Goal: Information Seeking & Learning: Learn about a topic

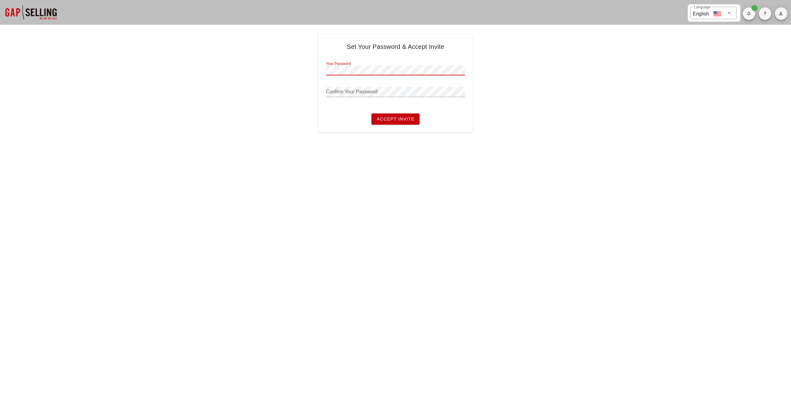
click at [368, 48] on h4 "Set Your Password & Accept Invite" at bounding box center [395, 47] width 139 height 10
click at [779, 14] on icon "button" at bounding box center [781, 14] width 4 height 4
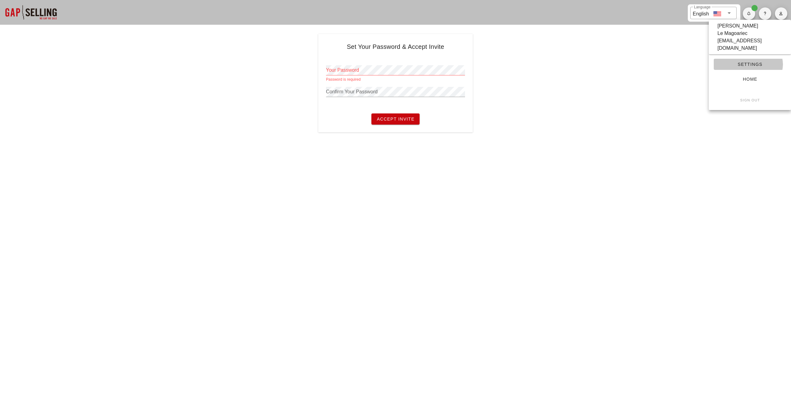
click at [746, 62] on span "Settings" at bounding box center [749, 64] width 62 height 5
click at [41, 11] on div at bounding box center [31, 12] width 62 height 25
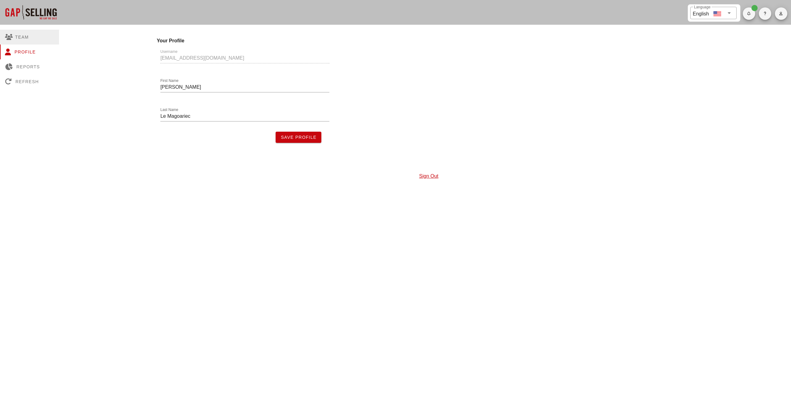
click at [27, 38] on div "Team" at bounding box center [29, 37] width 59 height 15
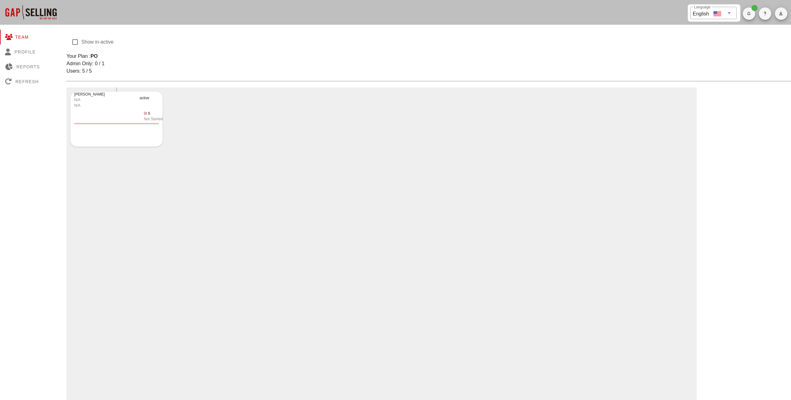
click at [124, 97] on div "N/A" at bounding box center [105, 100] width 62 height 6
click at [91, 103] on div "N/A" at bounding box center [105, 106] width 62 height 6
click at [32, 67] on div "Reports" at bounding box center [29, 66] width 59 height 15
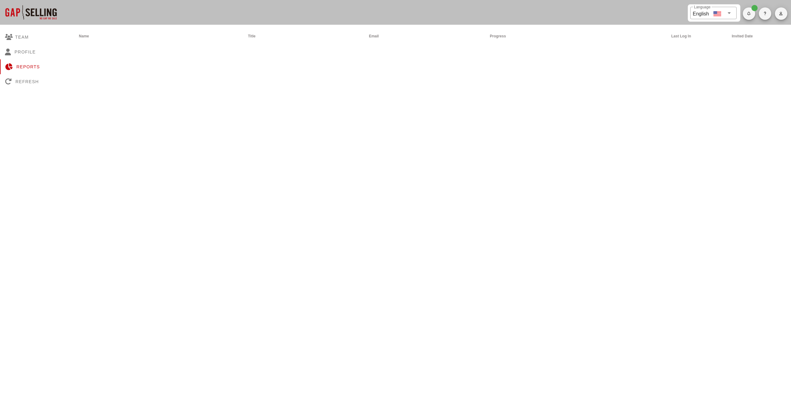
click at [25, 13] on div at bounding box center [31, 12] width 62 height 25
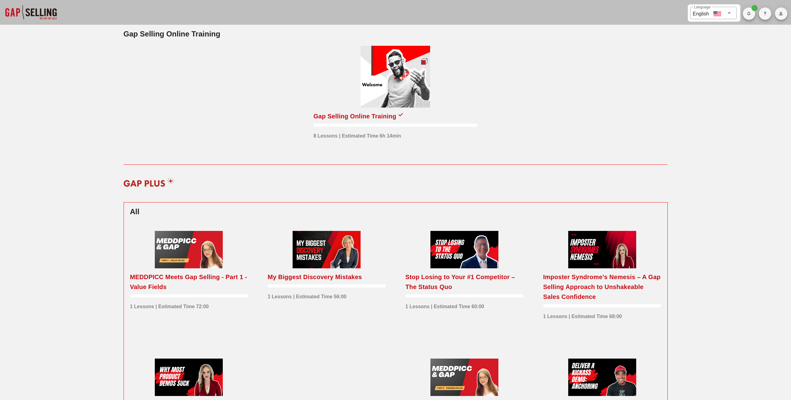
click at [383, 82] on div at bounding box center [394, 77] width 69 height 62
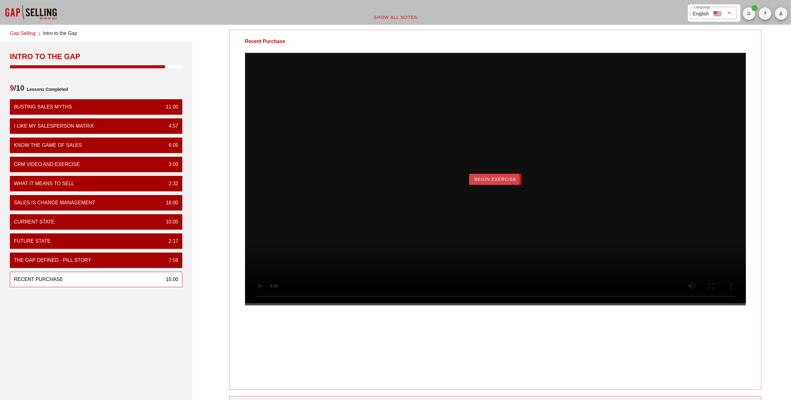
click at [496, 182] on span "Begin Exercise" at bounding box center [495, 179] width 42 height 5
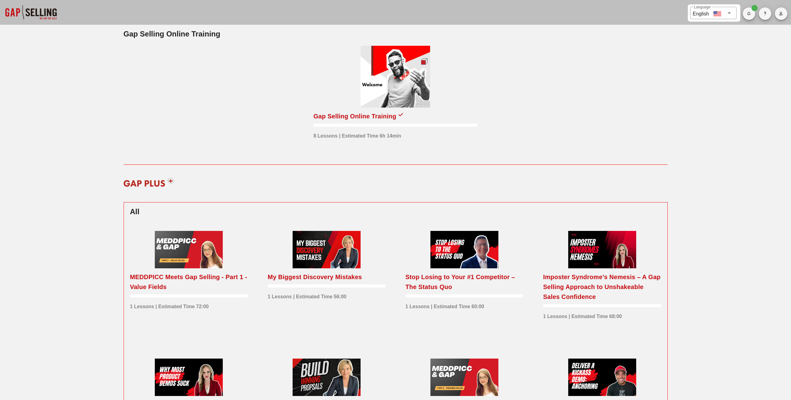
drag, startPoint x: 411, startPoint y: 70, endPoint x: 278, endPoint y: 146, distance: 152.7
click at [278, 147] on div "Gap Selling Online Training 8 Lessons | Estimated Time 6h 14min" at bounding box center [395, 102] width 551 height 132
click at [382, 101] on div at bounding box center [394, 77] width 69 height 62
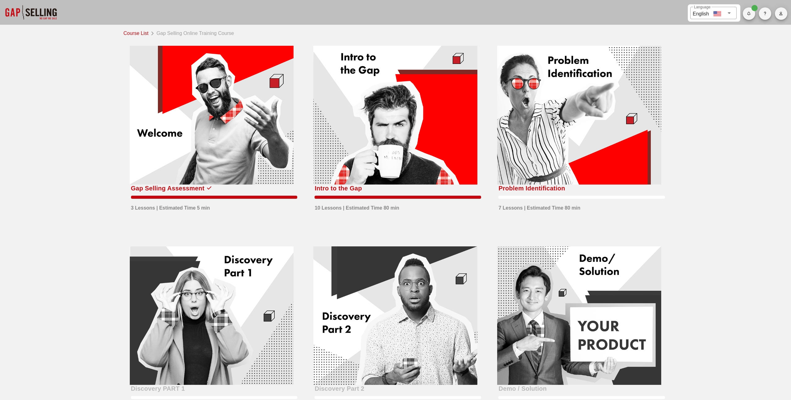
click at [511, 116] on div at bounding box center [579, 115] width 164 height 139
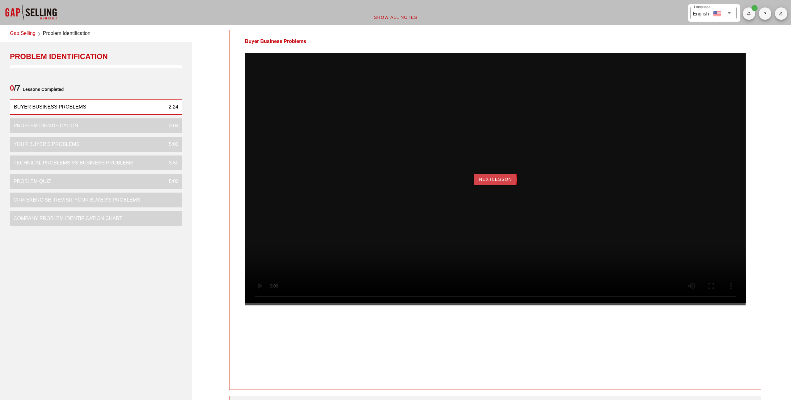
click at [488, 182] on span "NextLesson" at bounding box center [494, 179] width 33 height 5
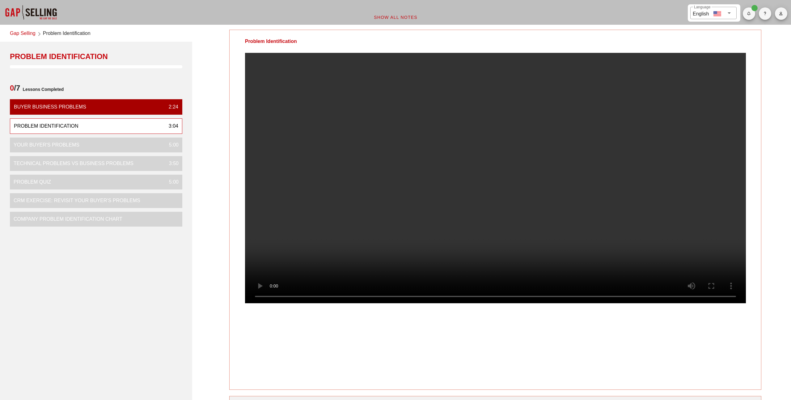
click at [416, 271] on video at bounding box center [495, 178] width 501 height 250
click at [614, 257] on video at bounding box center [495, 178] width 501 height 250
click at [433, 186] on video at bounding box center [495, 178] width 501 height 250
click at [449, 131] on video at bounding box center [495, 178] width 501 height 250
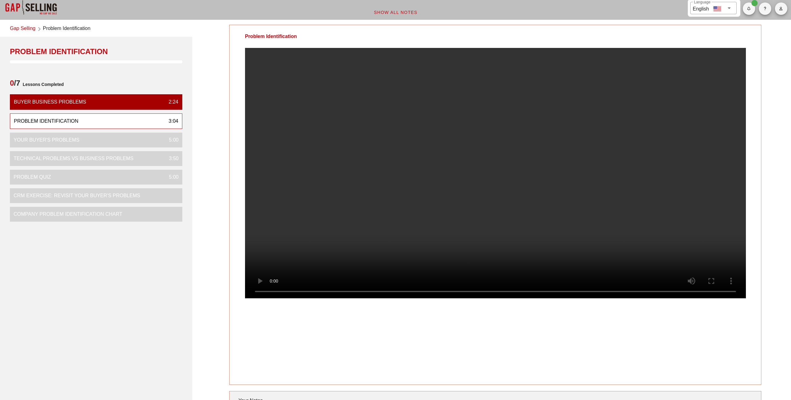
scroll to position [5, 0]
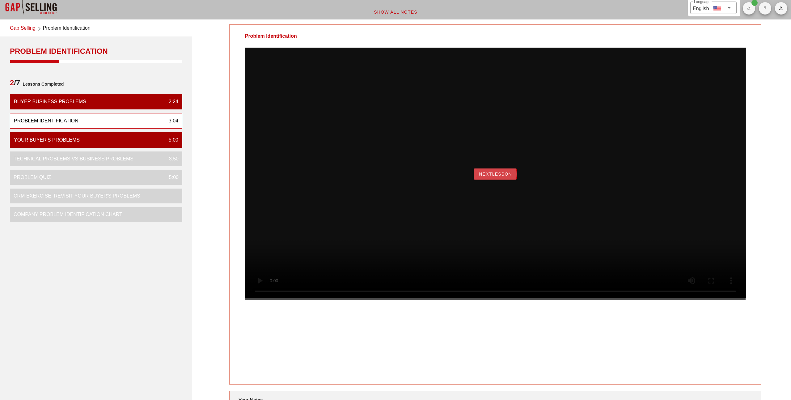
click at [504, 176] on span "NextLesson" at bounding box center [494, 173] width 33 height 5
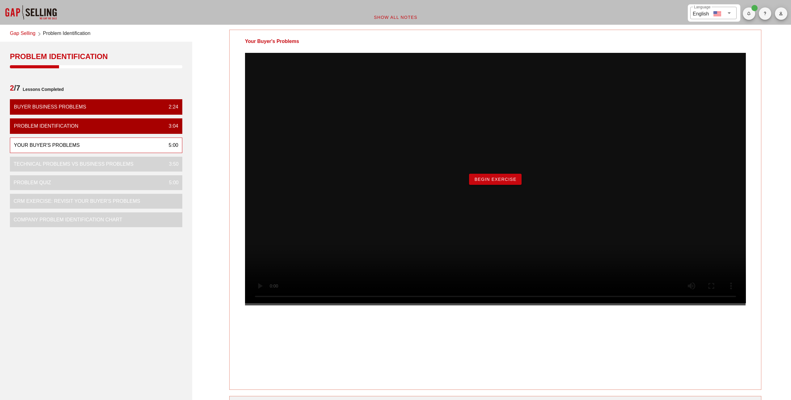
click at [496, 182] on span "Begin Exercise" at bounding box center [495, 179] width 42 height 5
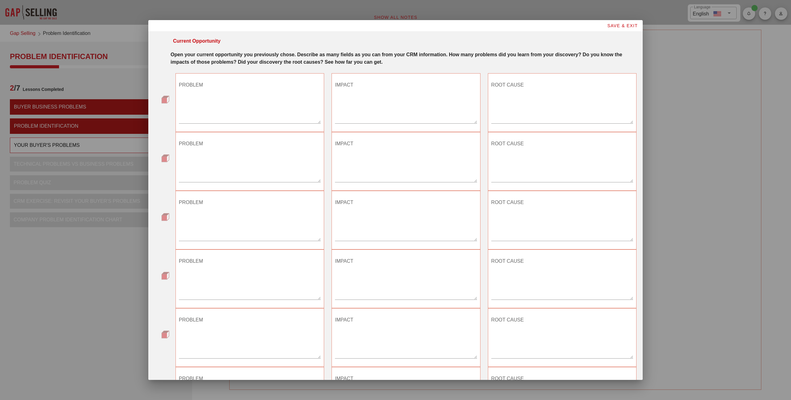
click at [225, 105] on textarea "PROBLEM" at bounding box center [250, 101] width 142 height 43
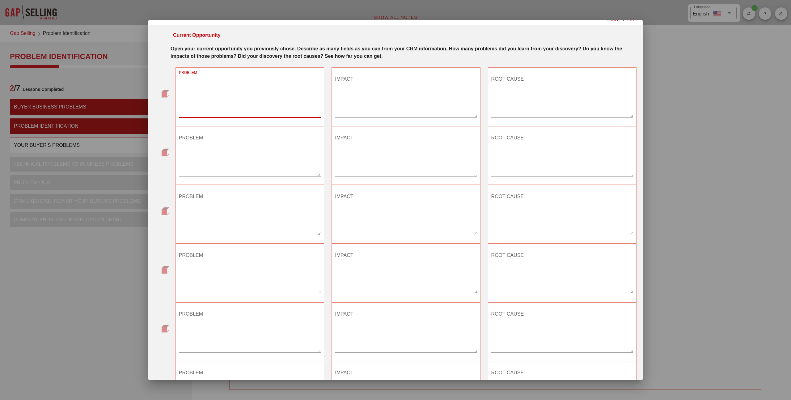
scroll to position [10, 0]
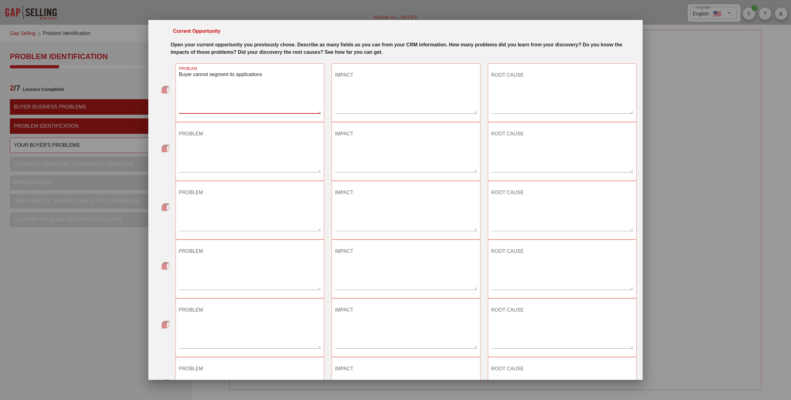
type textarea "Buyer cannot segment its applications"
click at [345, 90] on textarea "IMPACT" at bounding box center [406, 91] width 142 height 43
type textarea "D"
click at [435, 87] on textarea "Risk of lateral movement, leading to a risk of data breach costing the company …" at bounding box center [406, 91] width 142 height 43
click at [389, 73] on textarea "Risk of lateral movement, leading to a risk of data breach costing the company …" at bounding box center [406, 91] width 142 height 43
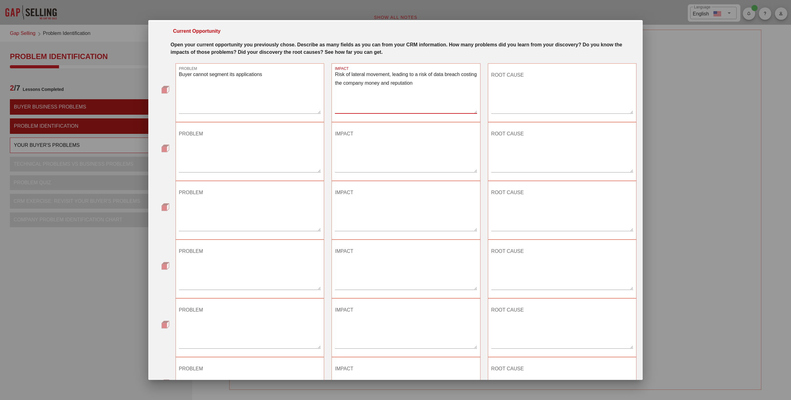
click at [335, 74] on textarea "Risk of lateral movement, leading to a risk of data breach costing the company …" at bounding box center [406, 91] width 142 height 43
click at [443, 91] on textarea "Risk of lateral movement, leading to a risk of data breach costing the company …" at bounding box center [406, 91] width 142 height 43
type textarea "Risk of lateral movement, leading to a risk of data breach costing the company …"
click at [271, 132] on textarea "PROBLEM" at bounding box center [250, 150] width 142 height 43
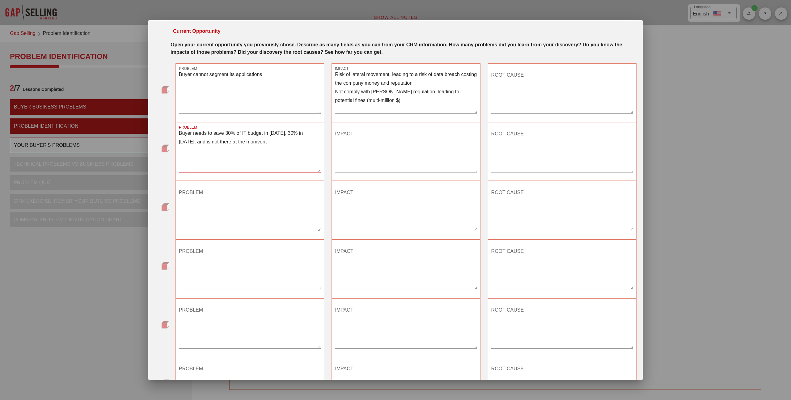
drag, startPoint x: 258, startPoint y: 137, endPoint x: 229, endPoint y: 138, distance: 28.7
click at [229, 138] on textarea "Buyer needs to save 30% of IT budget in 2025, 30% in 2026, and is not there at …" at bounding box center [250, 150] width 142 height 43
click at [194, 134] on textarea "Buyer needs to save 30% of IT budget in 2025, 30% in 2026, and is not there at …" at bounding box center [250, 150] width 142 height 43
click at [191, 141] on textarea "Buyer needs to save 30% of IT budget in 2025, 30% in 2026, and is not there at …" at bounding box center [250, 150] width 142 height 43
click at [271, 143] on textarea "Buyer needs to save 30% of IT budget in 2025, 30% in 2026, and is not there at …" at bounding box center [250, 150] width 142 height 43
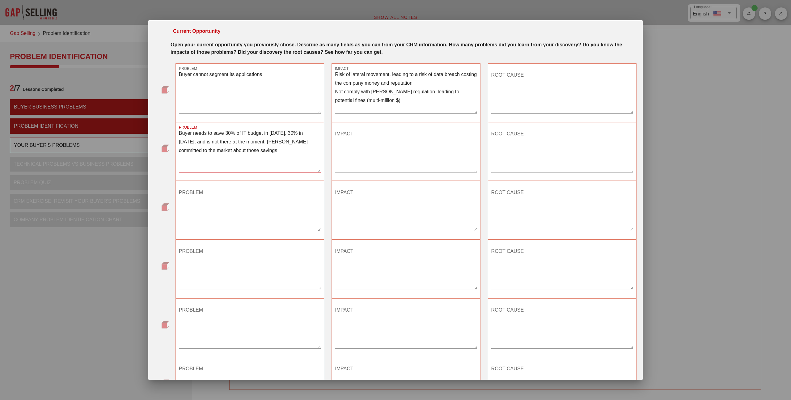
type textarea "Buyer needs to save 30% of IT budget in 2025, 30% in 2026, and is not there at …"
click at [344, 137] on textarea "IMPACT" at bounding box center [406, 150] width 142 height 43
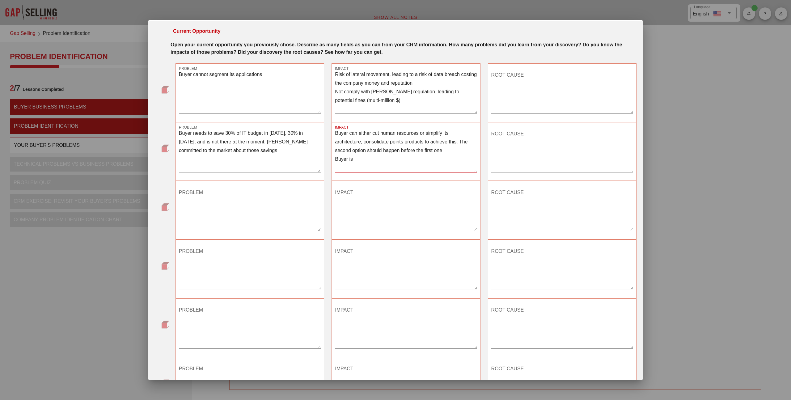
type textarea "Buyer can either cut human resources or simplify its architecture, consolidate …"
click at [336, 75] on textarea "Risk of lateral movement, leading to a risk of data breach costing the company …" at bounding box center [406, 91] width 142 height 43
type textarea "- Risk of lateral movement, leading to a risk of data breach costing the compan…"
click at [335, 133] on textarea "Buyer can either cut human resources or simplify its architecture, consolidate …" at bounding box center [406, 150] width 142 height 43
type textarea "- Buyer can either cut human resources or simplify its architecture, consolidat…"
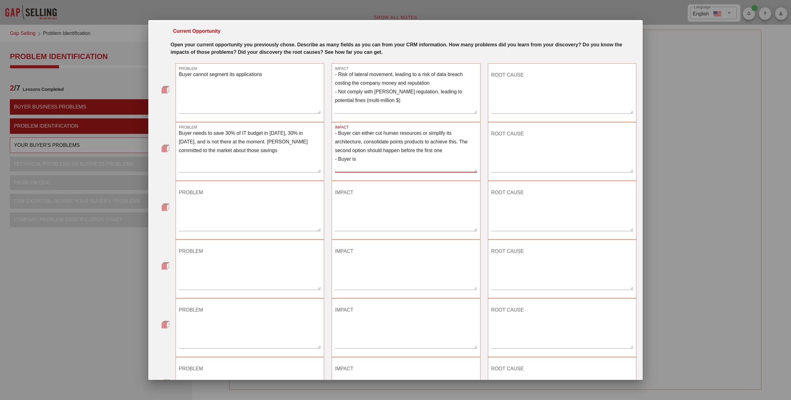
click at [286, 136] on textarea "Buyer needs to save 30% of IT budget in 2025, 30% in 2026, and is not there at …" at bounding box center [250, 150] width 142 height 43
drag, startPoint x: 220, startPoint y: 143, endPoint x: 210, endPoint y: 143, distance: 10.2
click at [210, 143] on textarea "Buyer needs to save 30% of IT budget in 2025 and another 30% in 2026, and is no…" at bounding box center [250, 150] width 142 height 43
click at [255, 153] on textarea "Buyer needs to save 30% of IT budget in 2025 and another 30% in 2026. We are en…" at bounding box center [250, 150] width 142 height 43
type textarea "Buyer needs to save 30% of IT budget in 2025 and another 30% in 2026. We are en…"
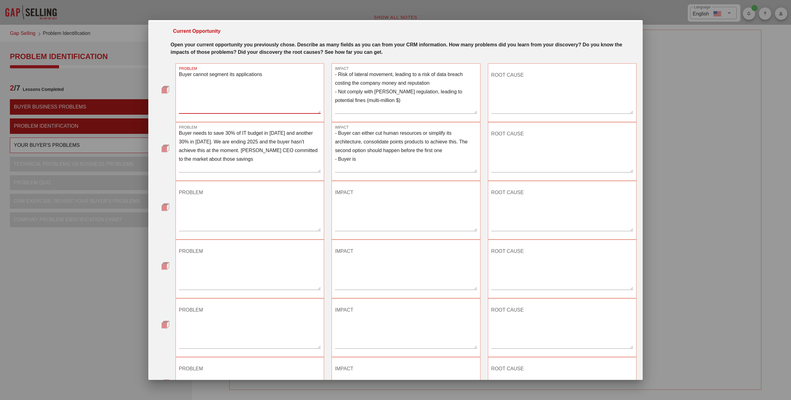
click at [240, 103] on textarea "Buyer cannot segment its applications" at bounding box center [250, 91] width 142 height 43
click at [240, 98] on textarea "Buyer cannot segment its applications" at bounding box center [250, 91] width 142 height 43
click at [358, 162] on textarea "- Buyer can either cut human resources or simplify its architecture, consolidat…" at bounding box center [406, 150] width 142 height 43
click at [373, 163] on textarea "- Buyer can either cut human resources or simplify its architecture, consolidat…" at bounding box center [406, 150] width 142 height 43
click at [428, 134] on textarea "- Buyer can either cut human resources or simplify its architecture, consolidat…" at bounding box center [406, 150] width 142 height 43
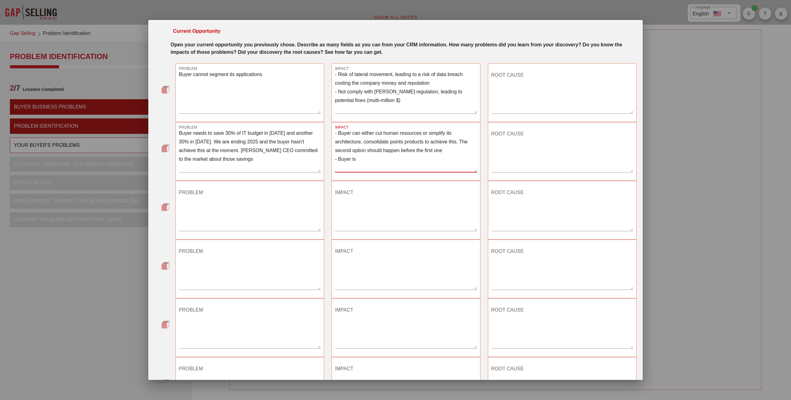
click at [363, 141] on textarea "- Buyer can either cut human resources or simplify its architecture, consolidat…" at bounding box center [406, 150] width 142 height 43
click at [366, 143] on textarea "- Buyer can either cut human resources or simplify its architecture & consolida…" at bounding box center [406, 150] width 142 height 43
drag, startPoint x: 450, startPoint y: 149, endPoint x: 368, endPoint y: 151, distance: 82.8
click at [368, 151] on textarea "- Buyer can either cut human resources or simplify its architecture & consolida…" at bounding box center [406, 150] width 142 height 43
drag, startPoint x: 465, startPoint y: 141, endPoint x: 465, endPoint y: 148, distance: 6.5
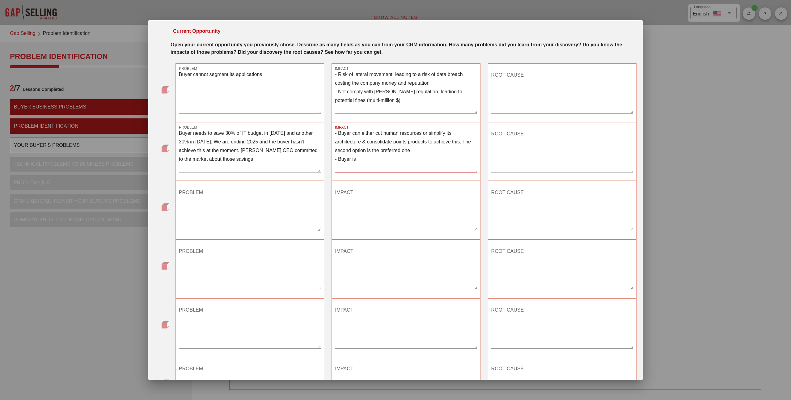
click at [465, 148] on textarea "- Buyer can either cut human resources or simplify its architecture & consolida…" at bounding box center [406, 150] width 142 height 43
type textarea "- Buyer can either cut human resources or simplify its architecture & consolida…"
click at [250, 192] on textarea "PROBLEM" at bounding box center [250, 208] width 142 height 43
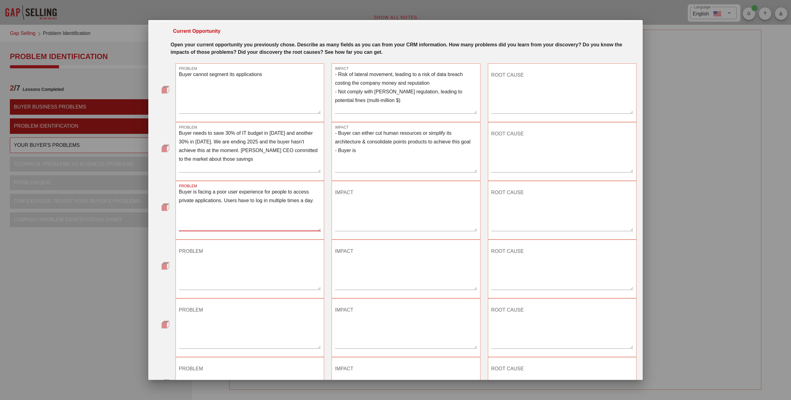
type textarea "Buyer is facing a poor user experience for people to access private application…"
click at [351, 203] on textarea "IMPACT" at bounding box center [406, 208] width 142 height 43
type textarea "NOT CLEAR"
click at [513, 208] on textarea "ROOT CAUSE" at bounding box center [562, 208] width 142 height 43
type textarea "Configuration of the current tool aligned with security requirements (so not re…"
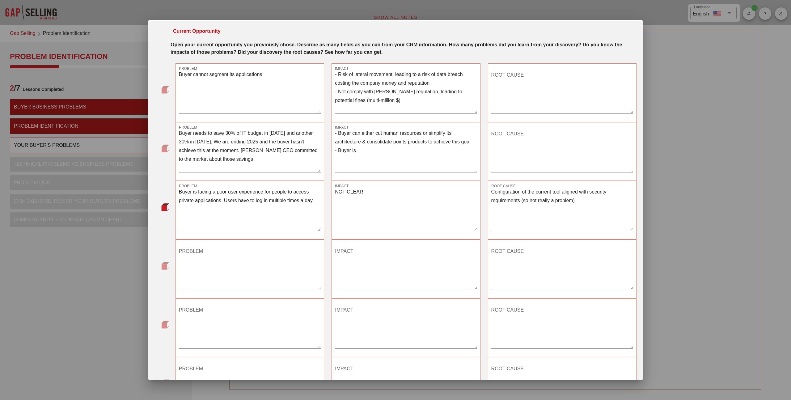
click at [230, 246] on textarea "PROBLEM" at bounding box center [250, 267] width 142 height 43
type textarea "Buyer is having its legacy applications visible from the internet. No strong au…"
click at [341, 253] on textarea "IMPACT" at bounding box center [406, 267] width 142 height 43
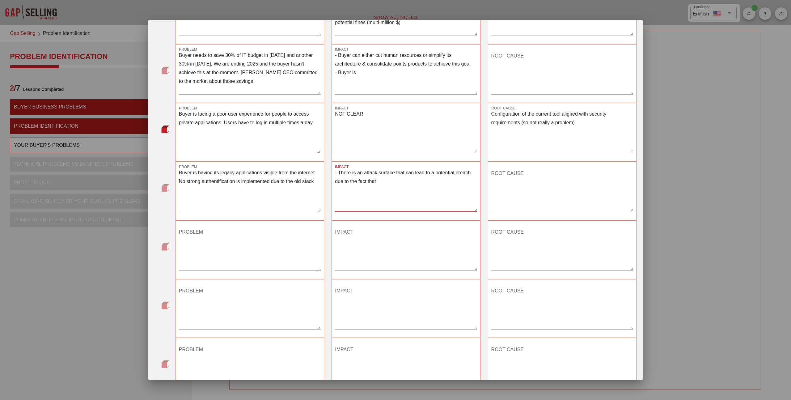
scroll to position [68, 0]
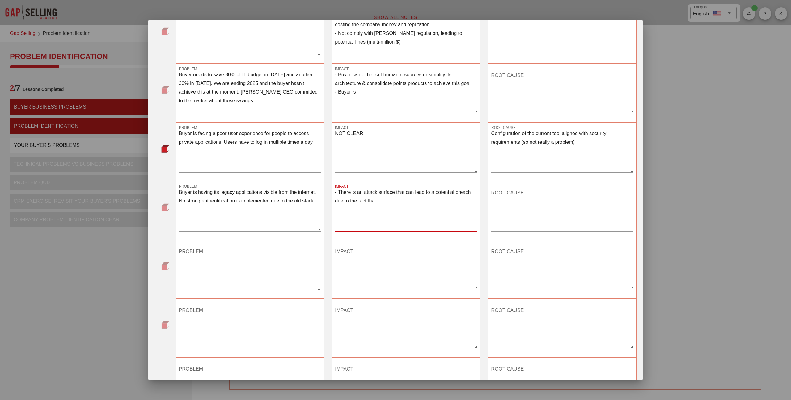
click at [401, 213] on textarea "- There is an attack surface that can lead to a potential breach due to the fac…" at bounding box center [406, 209] width 142 height 43
drag, startPoint x: 458, startPoint y: 202, endPoint x: 331, endPoint y: 202, distance: 126.9
click at [331, 202] on div "IMPACT - There is an attack surface that can lead to a potential breach due to …" at bounding box center [406, 210] width 156 height 66
type textarea "- There is an attack surface that can lead to a potential breach"
click at [216, 249] on textarea "PROBLEM" at bounding box center [250, 267] width 142 height 43
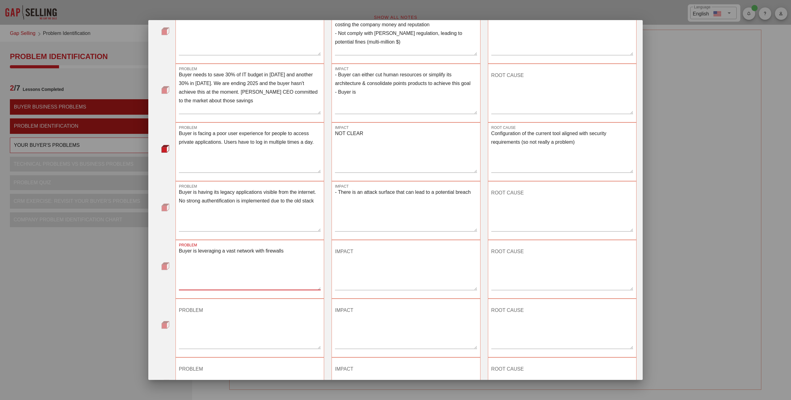
drag, startPoint x: 198, startPoint y: 251, endPoint x: 222, endPoint y: 250, distance: 23.8
click at [222, 250] on textarea "Buyer is leveraging a vast network with firewalls" at bounding box center [250, 267] width 142 height 43
click at [262, 251] on textarea "Buyer is using a vast network with firewalls" at bounding box center [250, 267] width 142 height 43
click at [274, 251] on textarea "Buyer is using a vast network with firewalls" at bounding box center [250, 267] width 142 height 43
click at [283, 258] on textarea "Buyer is using a vast network with firewalls rules to ensure security. This net…" at bounding box center [250, 267] width 142 height 43
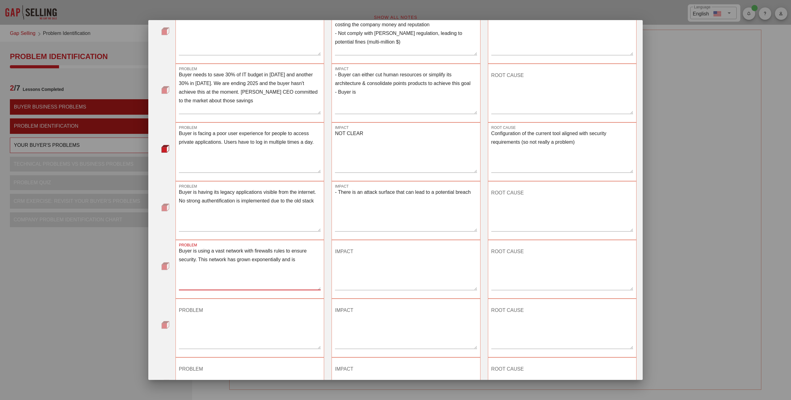
click at [300, 261] on textarea "Buyer is using a vast network with firewalls rules to ensure security. This net…" at bounding box center [250, 267] width 142 height 43
type textarea "Buyer is using a vast network with firewalls rules to ensure security. This net…"
click at [367, 253] on textarea "IMPACT" at bounding box center [406, 267] width 142 height 43
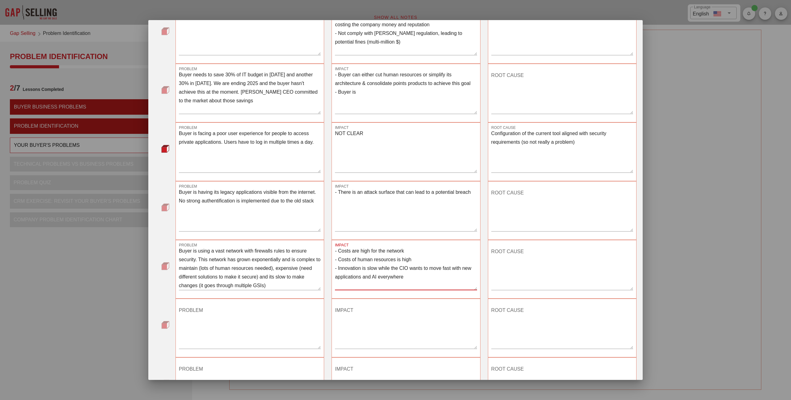
type textarea "- Costs are high for the network - Costs of human resources is high - Innovatio…"
click at [511, 245] on div "ROOT CAUSE" at bounding box center [562, 270] width 142 height 54
click at [506, 250] on textarea "ROOT CAUSE" at bounding box center [562, 267] width 142 height 43
type textarea "Network-centric architecture"
click at [509, 202] on textarea "ROOT CAUSE" at bounding box center [562, 209] width 142 height 43
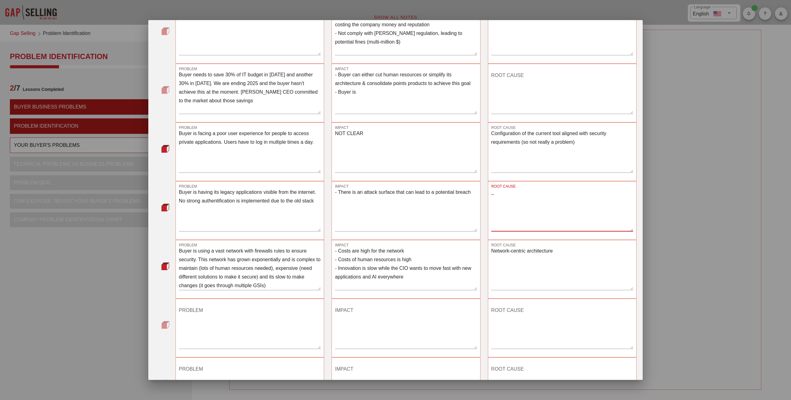
type textarea "_"
type textarea "Legacy applications with unsupported software"
click at [339, 192] on textarea "- There is an attack surface that can lead to a potential breach" at bounding box center [406, 209] width 142 height 43
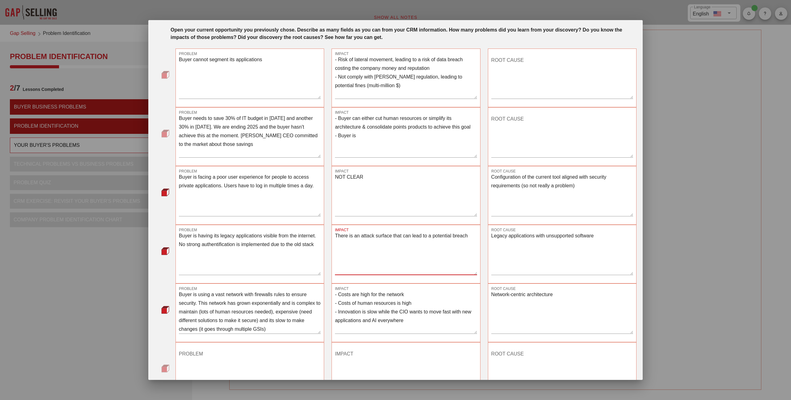
scroll to position [0, 0]
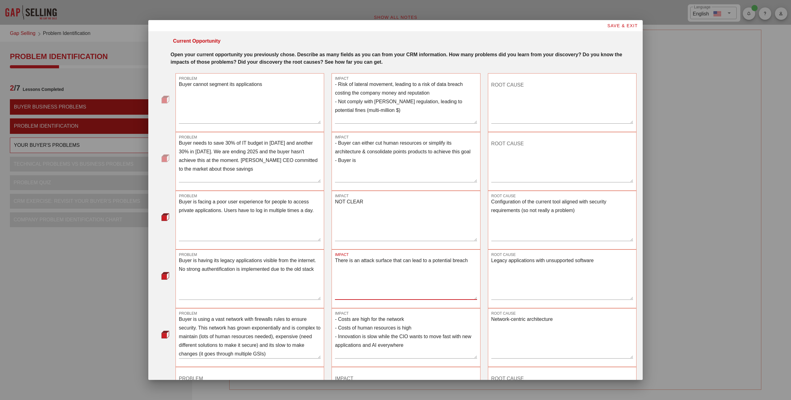
type textarea "There is an attack surface that can lead to a potential breach"
click at [526, 93] on textarea "ROOT CAUSE" at bounding box center [562, 101] width 142 height 43
type textarea "Architecture of current solution (firewall-based) doesn't allow in a simple way…"
click at [295, 94] on textarea "Buyer cannot segment its applications" at bounding box center [250, 101] width 142 height 43
click at [236, 83] on textarea "Buyer cannot segment its applications" at bounding box center [250, 101] width 142 height 43
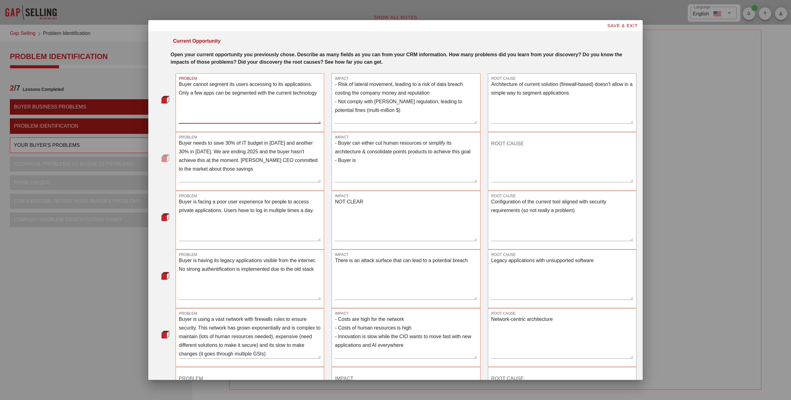
type textarea "Buyer cannot segment its users accessing to its applications. Only a few apps c…"
click at [571, 103] on textarea "Architecture of current solution (firewall-based) doesn't allow in a simple way…" at bounding box center [562, 101] width 142 height 43
click at [593, 97] on textarea "Architecture of current solution (firewall-based) doesn't allow in a simple way…" at bounding box center [562, 101] width 142 height 43
type textarea "Architecture of current solution (firewall-based) doesn't allow in a simple way…"
click at [594, 135] on div "ROOT CAUSE" at bounding box center [562, 162] width 142 height 54
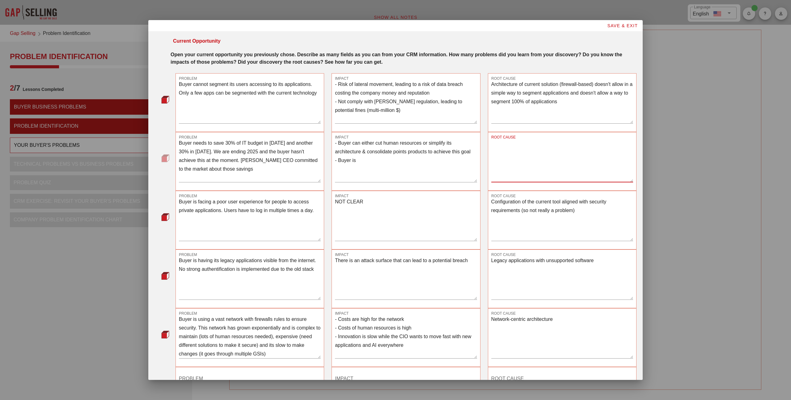
click at [586, 140] on textarea "ROOT CAUSE" at bounding box center [562, 160] width 142 height 43
type textarea "I"
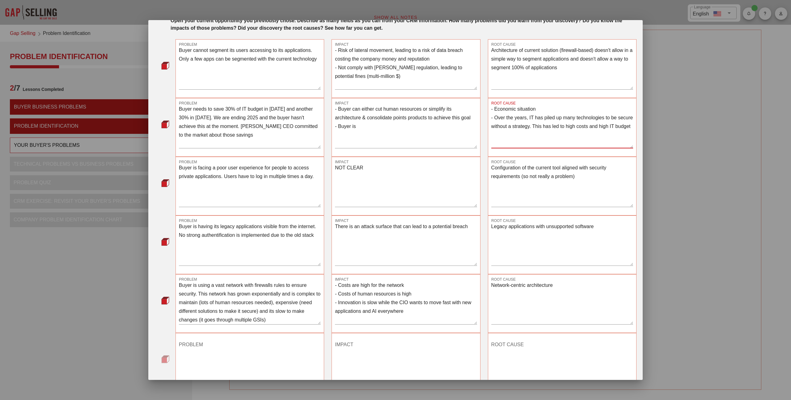
scroll to position [35, 0]
type textarea "- Economic situation - Over the years, IT has piled up many technologies to be …"
click at [586, 182] on textarea "Configuration of the current tool aligned with security requirements (so not re…" at bounding box center [562, 183] width 142 height 43
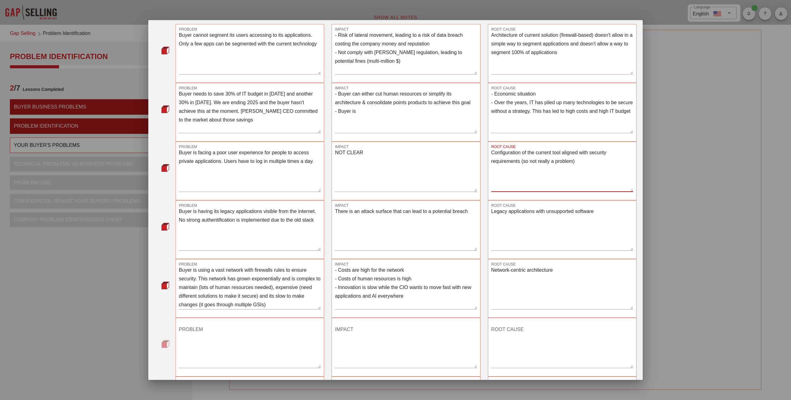
scroll to position [49, 0]
click at [606, 213] on textarea "Legacy applications with unsupported software" at bounding box center [562, 228] width 142 height 43
type textarea "Legacy applications with unsupported software anymore still running the core bu…"
click at [599, 267] on textarea "Network-centric architecture" at bounding box center [562, 286] width 142 height 43
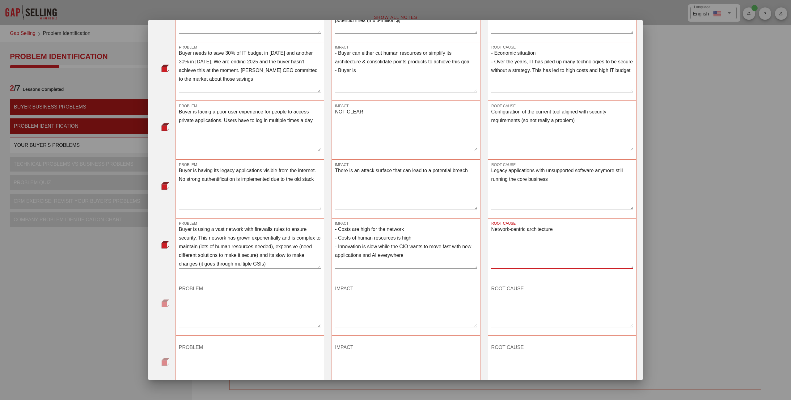
scroll to position [0, 0]
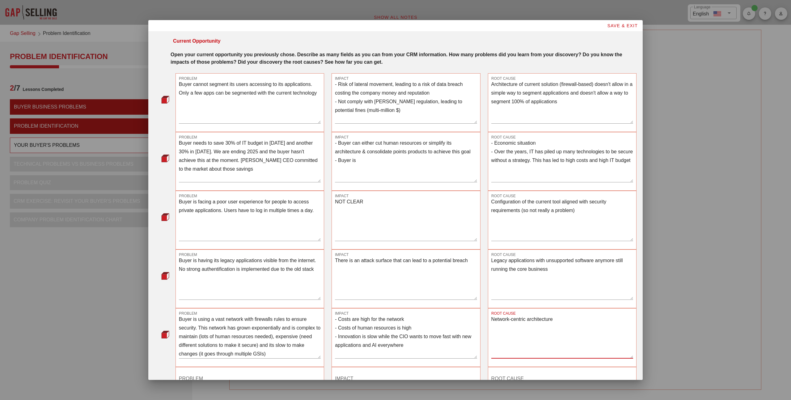
click at [570, 103] on textarea "Architecture of current solution (firewall-based) doesn't allow in a simple way…" at bounding box center [562, 101] width 142 height 43
click at [427, 109] on textarea "- Risk of lateral movement, leading to a risk of data breach costing the compan…" at bounding box center [406, 101] width 142 height 43
type textarea "- Risk of lateral movement, leading to a risk of data breach costing the compan…"
click at [405, 266] on textarea "There is an attack surface that can lead to a potential breach" at bounding box center [406, 277] width 142 height 43
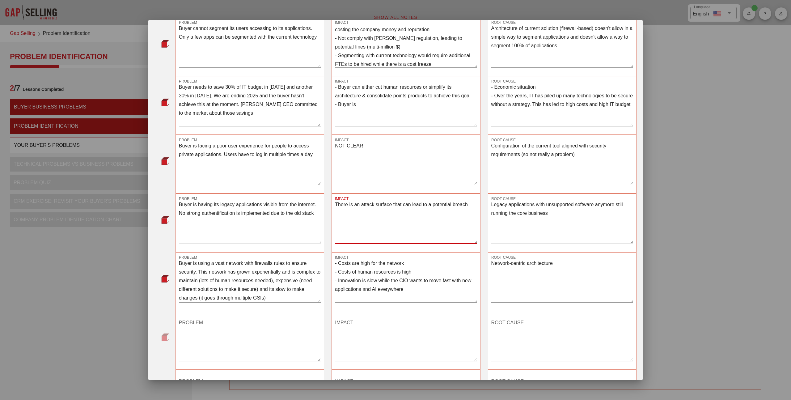
scroll to position [61, 0]
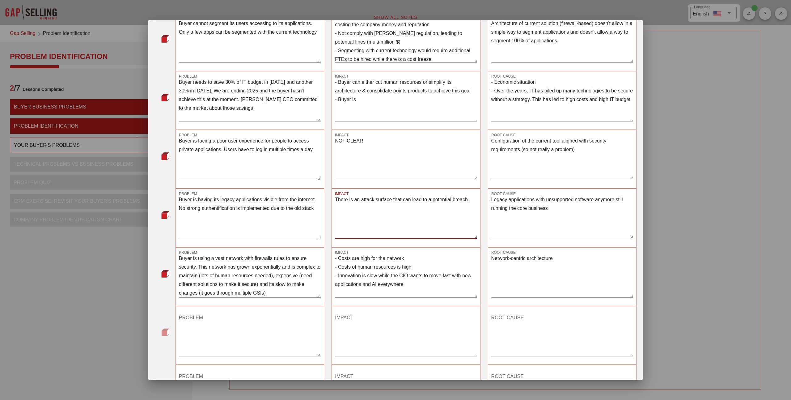
click at [426, 267] on textarea "- Costs are high for the network - Costs of human resources is high - Innovatio…" at bounding box center [406, 275] width 142 height 43
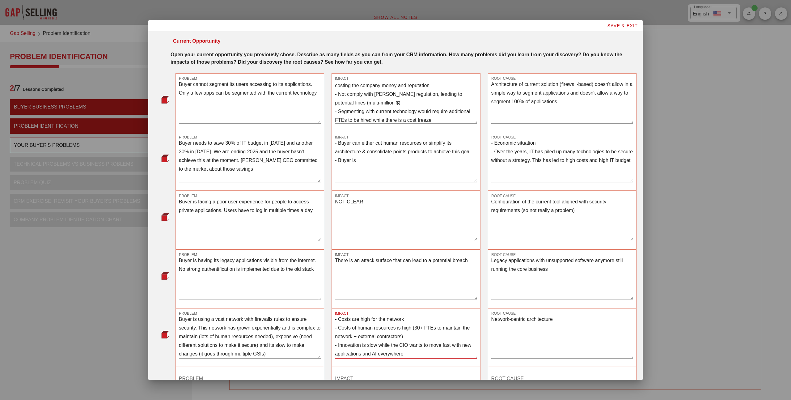
scroll to position [135, 0]
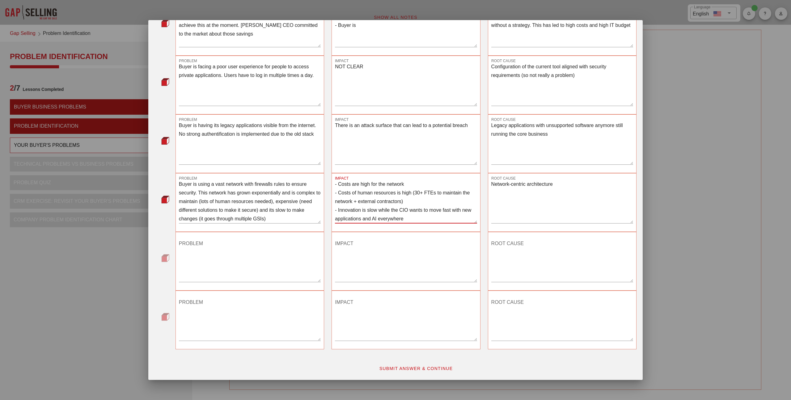
type textarea "- Costs are high for the network - Costs of human resources is high (30+ FTEs t…"
click at [403, 368] on span "SUBMIT ANSWER & CONTINUE" at bounding box center [416, 368] width 74 height 5
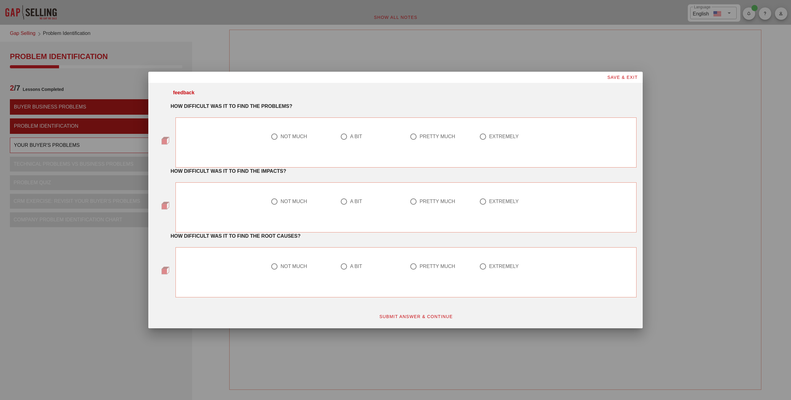
scroll to position [0, 0]
click at [306, 137] on div "NOT MUCH" at bounding box center [293, 136] width 27 height 6
radio input "true"
click at [360, 203] on div "A BIT" at bounding box center [356, 201] width 12 height 6
radio input "true"
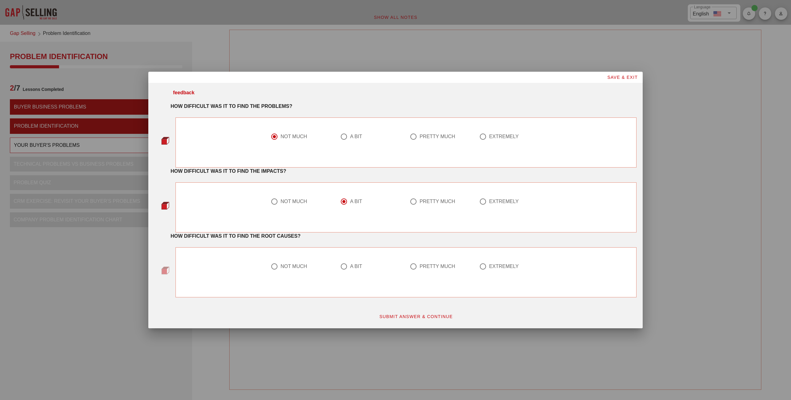
click at [362, 265] on div "A BIT" at bounding box center [356, 266] width 12 height 6
radio input "true"
click at [355, 140] on div at bounding box center [371, 143] width 62 height 7
click at [355, 136] on div "A BIT" at bounding box center [356, 136] width 12 height 6
radio input "false"
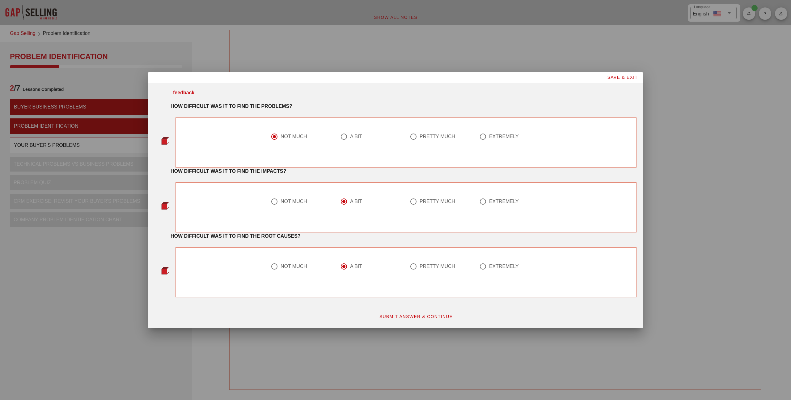
radio input "true"
click at [403, 315] on span "SUBMIT ANSWER & CONTINUE" at bounding box center [416, 316] width 74 height 5
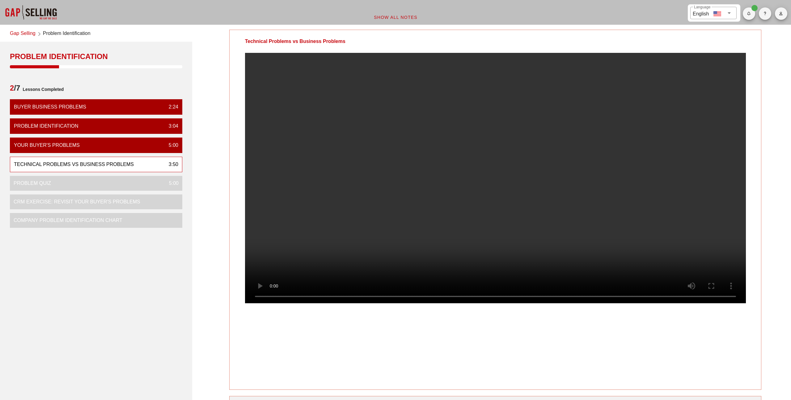
click at [482, 141] on video at bounding box center [495, 178] width 501 height 250
click at [447, 117] on video at bounding box center [495, 178] width 501 height 250
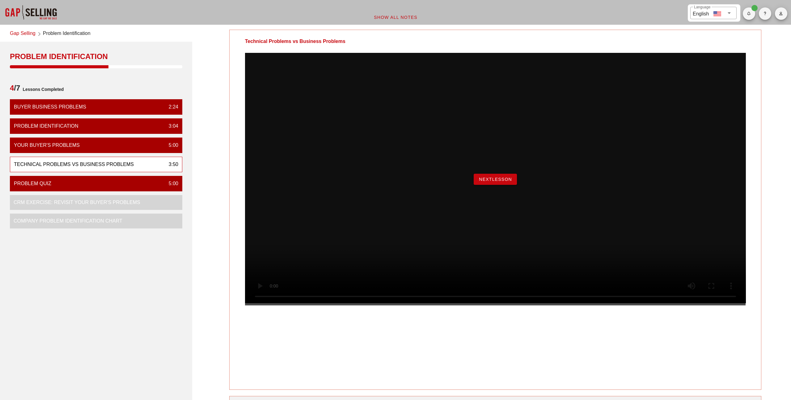
scroll to position [0, 0]
click at [494, 184] on button "NextLesson" at bounding box center [494, 178] width 43 height 11
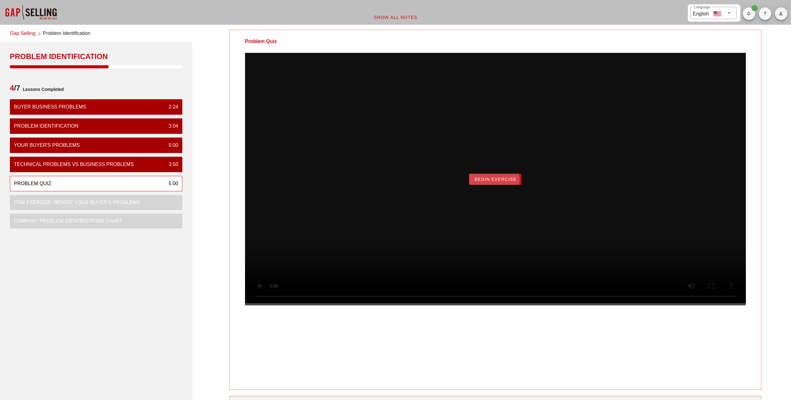
click at [490, 182] on span "Begin Exercise" at bounding box center [495, 179] width 42 height 5
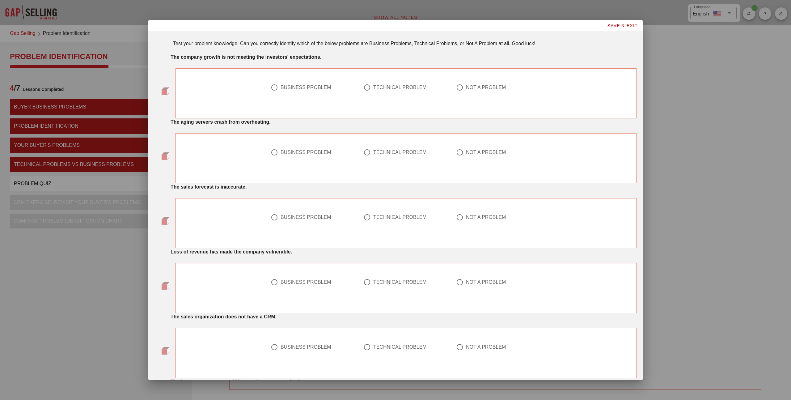
click at [370, 153] on div at bounding box center [367, 152] width 11 height 11
radio input "true"
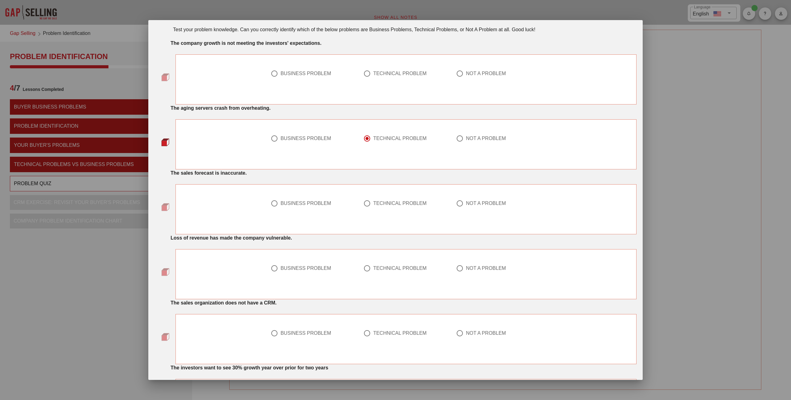
scroll to position [19, 0]
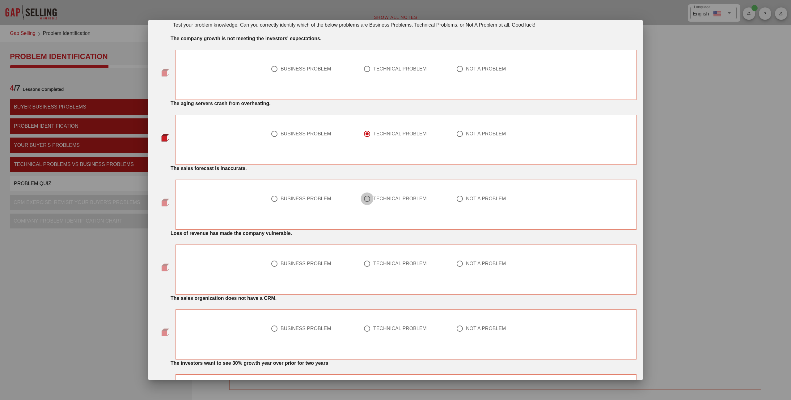
click at [372, 199] on div at bounding box center [367, 198] width 11 height 11
radio input "true"
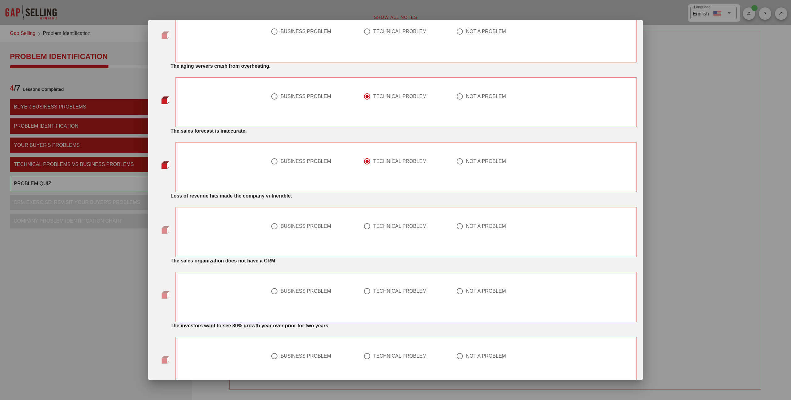
scroll to position [62, 0]
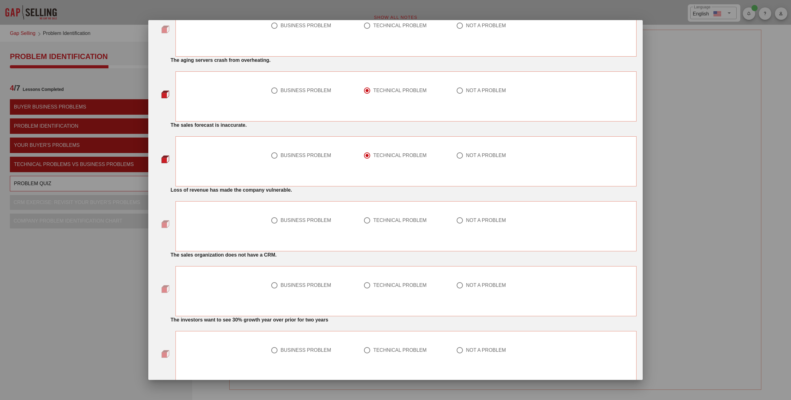
click at [324, 218] on div "BUSINESS PROBLEM" at bounding box center [305, 220] width 51 height 6
radio input "true"
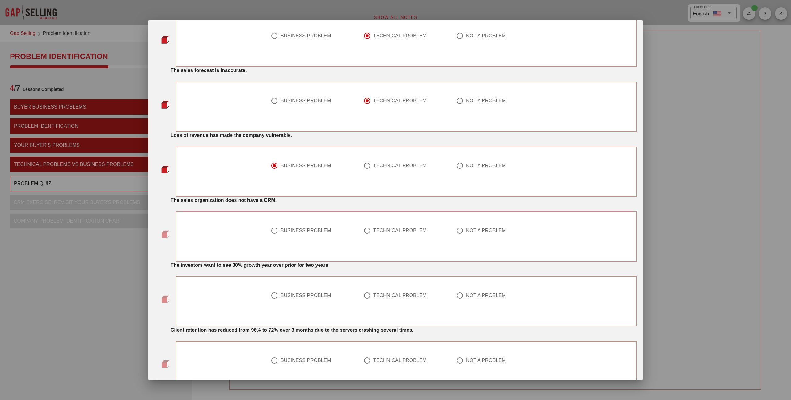
scroll to position [117, 0]
click at [470, 232] on div "NOT A PROBLEM" at bounding box center [486, 230] width 40 height 6
radio input "true"
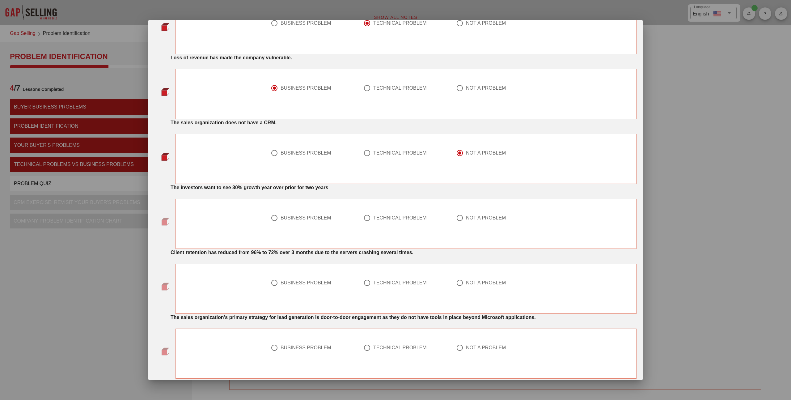
scroll to position [201, 0]
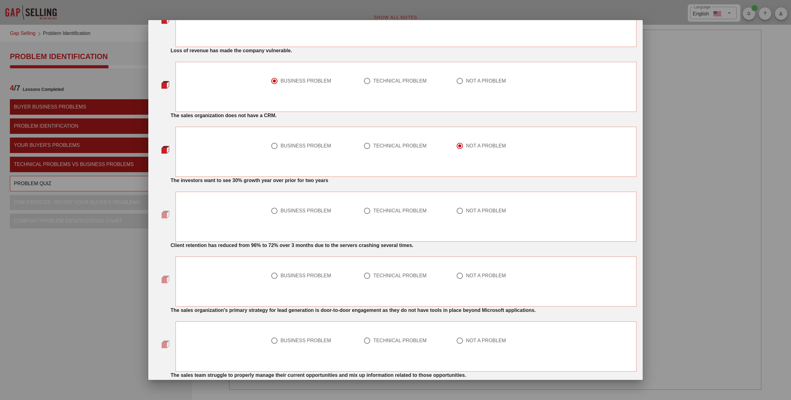
click at [476, 206] on div "NOT A PROBLEM" at bounding box center [498, 214] width 93 height 22
click at [472, 211] on div "NOT A PROBLEM" at bounding box center [486, 211] width 40 height 6
radio input "true"
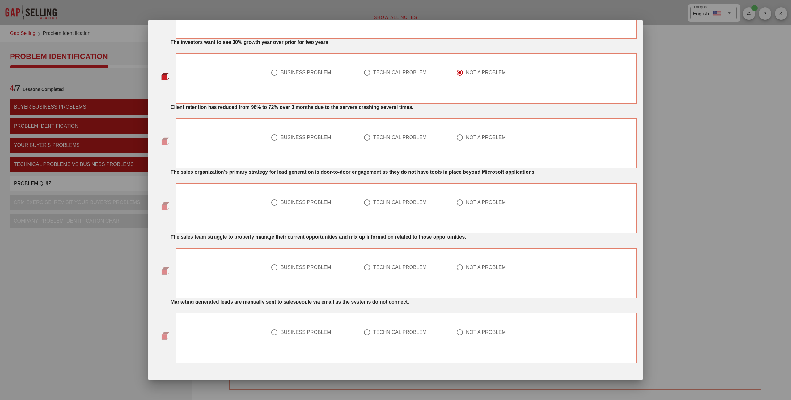
scroll to position [339, 0]
click at [305, 138] on div "BUSINESS PROBLEM" at bounding box center [305, 137] width 51 height 6
radio input "true"
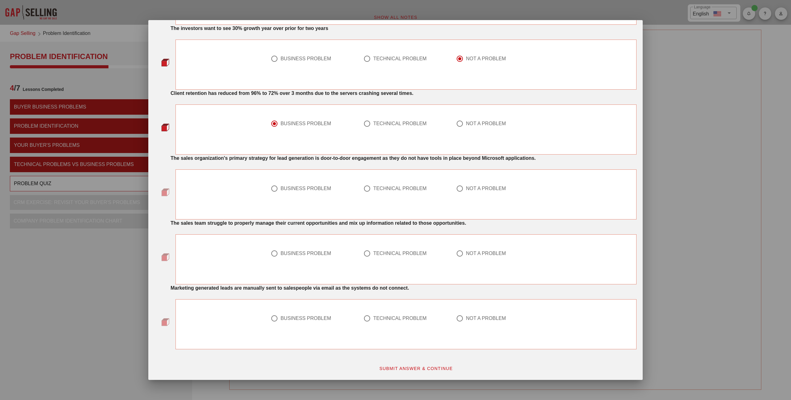
click at [473, 191] on div "NOT A PROBLEM" at bounding box center [486, 188] width 40 height 6
radio input "true"
click at [382, 251] on div "TECHNICAL PROBLEM" at bounding box center [399, 253] width 53 height 6
radio input "true"
click at [460, 320] on div at bounding box center [459, 318] width 11 height 11
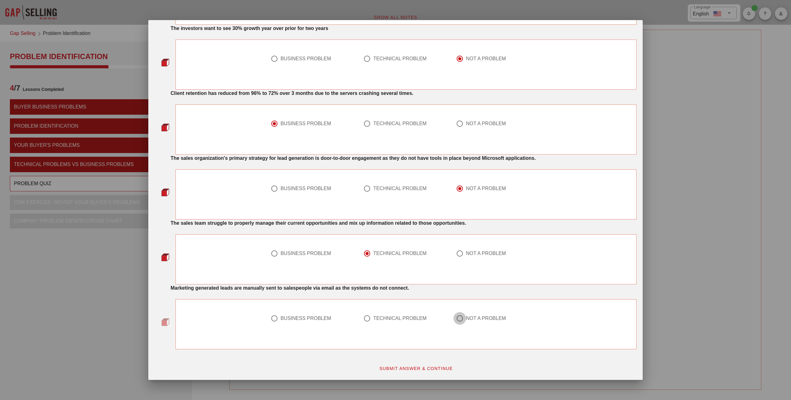
radio input "true"
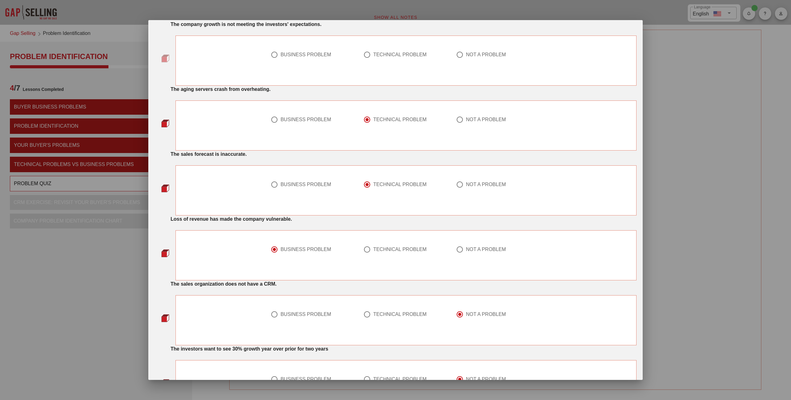
scroll to position [0, 0]
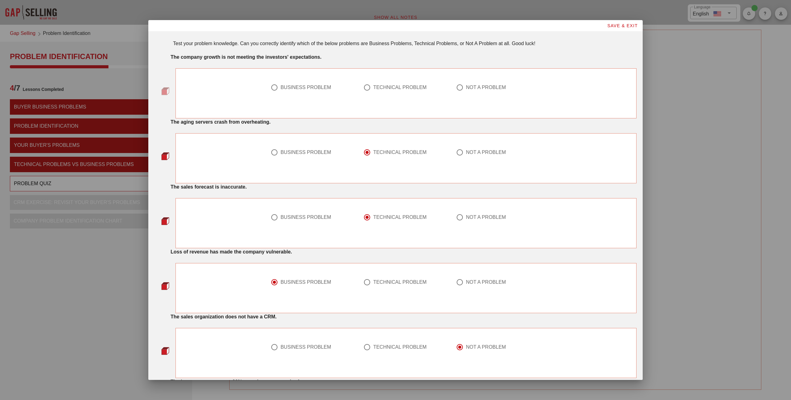
click at [295, 89] on div "BUSINESS PROBLEM" at bounding box center [305, 87] width 51 height 6
radio input "true"
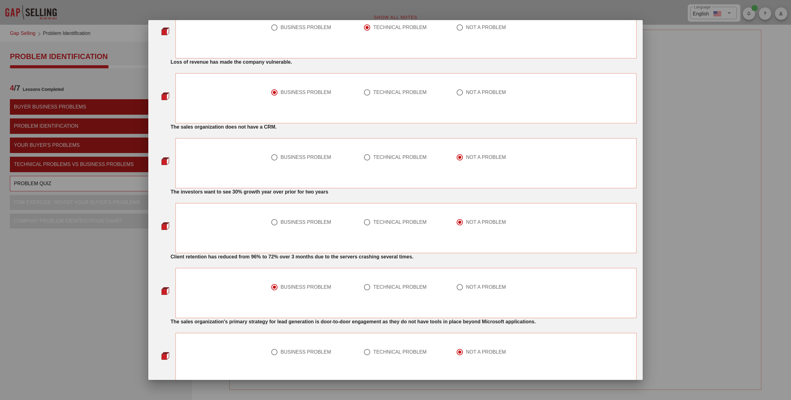
scroll to position [353, 0]
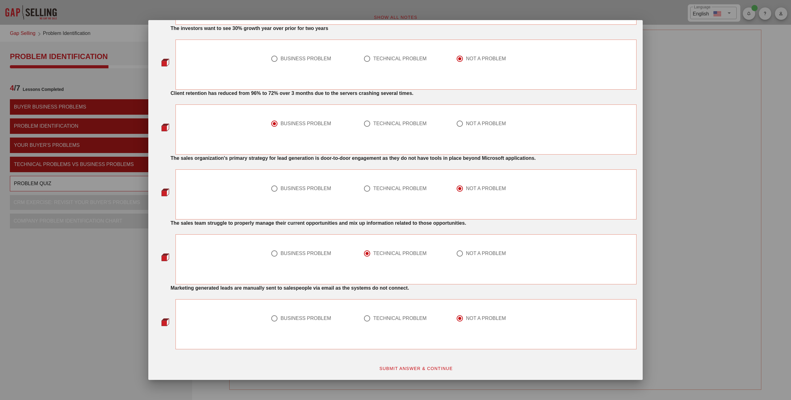
click at [403, 363] on button "SUBMIT ANSWER & CONTINUE" at bounding box center [416, 368] width 84 height 11
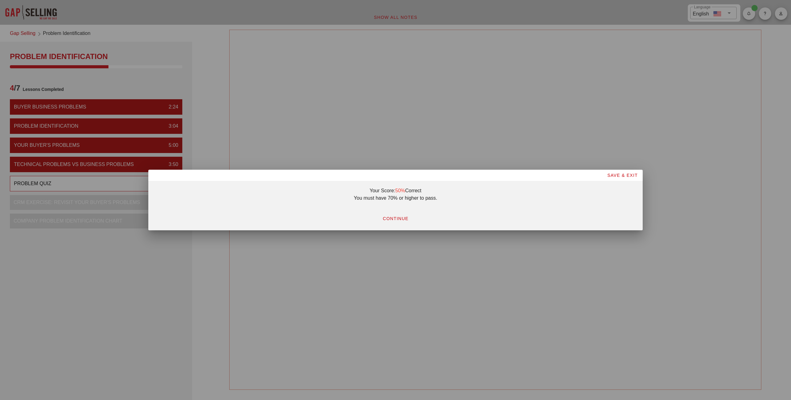
scroll to position [0, 0]
click at [389, 219] on span "CONTINUE" at bounding box center [395, 218] width 26 height 5
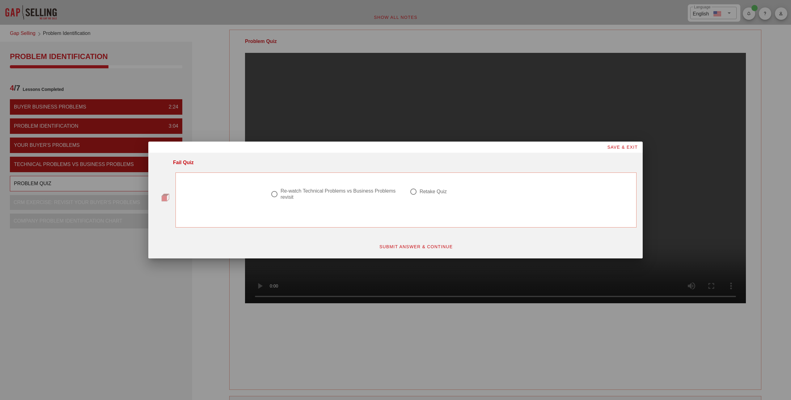
drag, startPoint x: 418, startPoint y: 194, endPoint x: 373, endPoint y: 192, distance: 44.8
click at [373, 192] on div "Re-watch Technical Problems vs Business Problems revisit Retake Quiz" at bounding box center [406, 197] width 278 height 27
drag, startPoint x: 373, startPoint y: 192, endPoint x: 385, endPoint y: 219, distance: 30.1
click at [373, 192] on div "Re-watch Technical Problems vs Business Problems revisit" at bounding box center [338, 194] width 117 height 12
radio input "true"
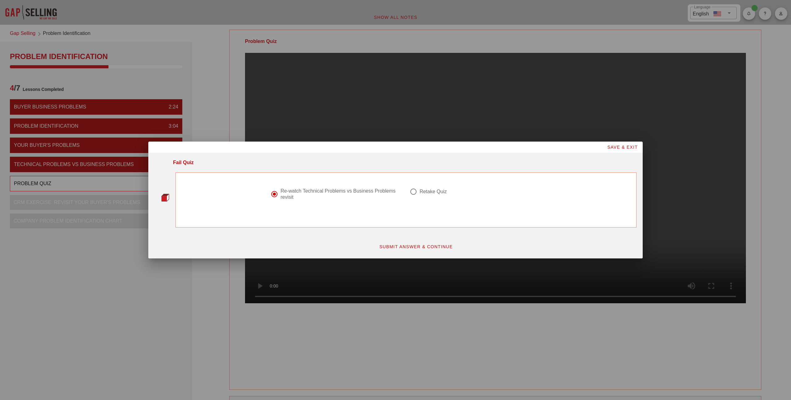
click at [416, 247] on span "SUBMIT ANSWER & CONTINUE" at bounding box center [416, 246] width 74 height 5
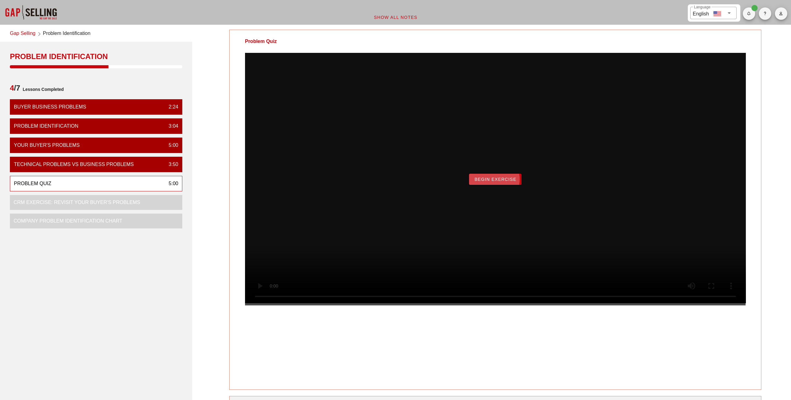
click at [501, 182] on span "Begin Exercise" at bounding box center [495, 179] width 42 height 5
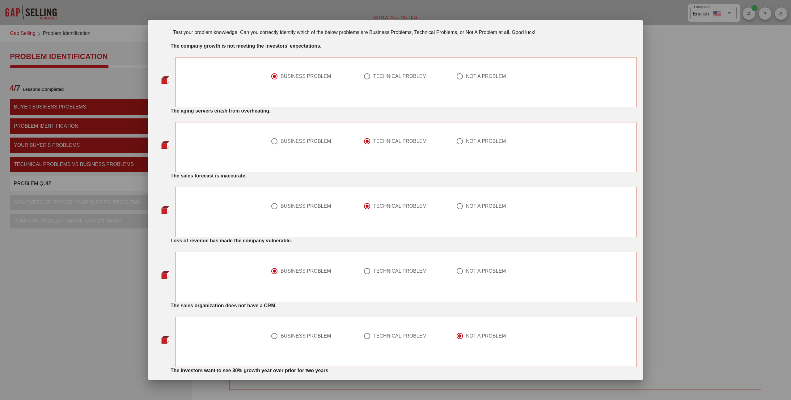
scroll to position [12, 0]
click at [468, 144] on div at bounding box center [498, 147] width 85 height 7
click at [461, 142] on div at bounding box center [459, 140] width 11 height 11
radio input "false"
radio input "true"
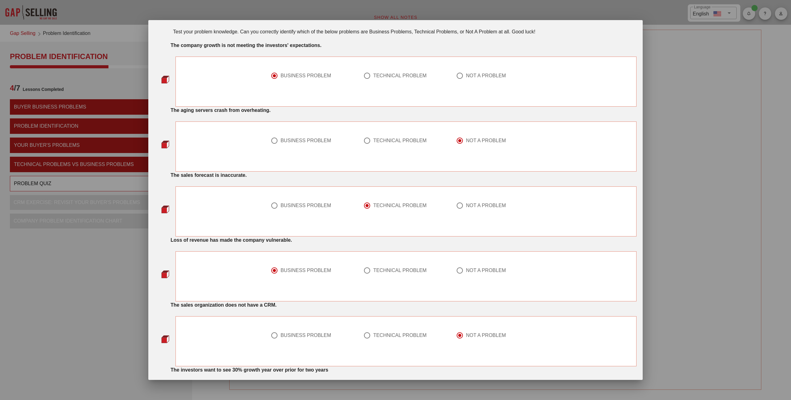
click at [389, 141] on div "TECHNICAL PROBLEM" at bounding box center [399, 140] width 53 height 6
radio input "true"
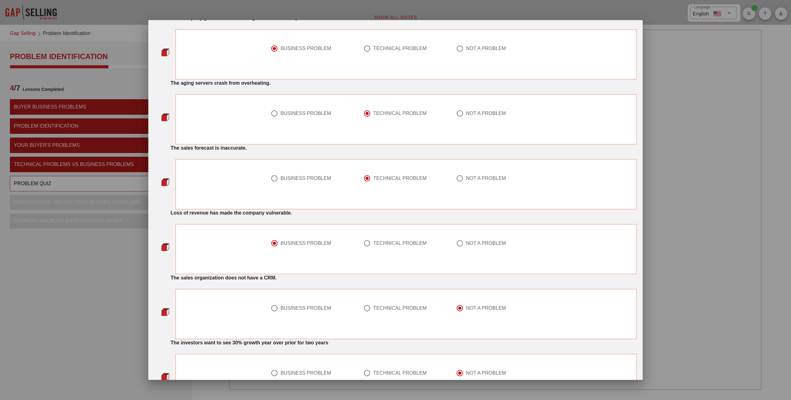
scroll to position [45, 0]
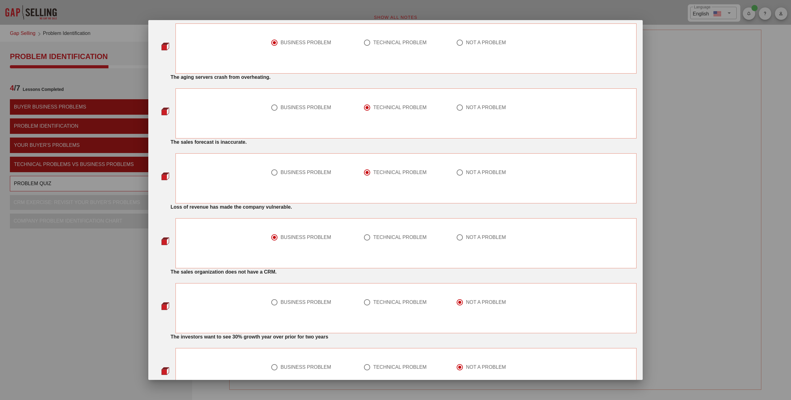
click at [319, 175] on div "BUSINESS PROBLEM" at bounding box center [305, 172] width 51 height 6
radio input "true"
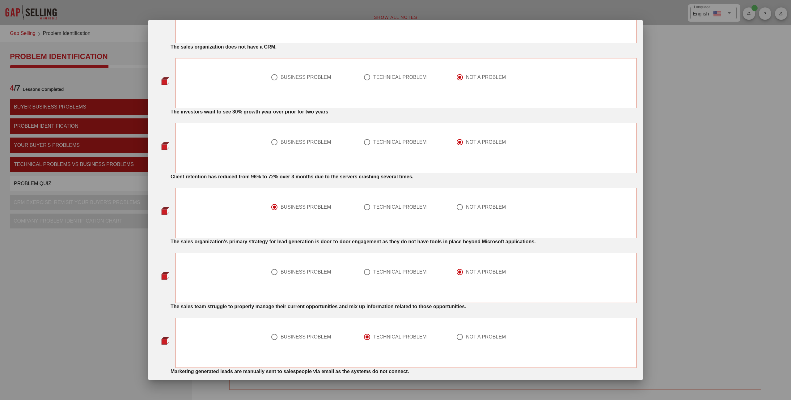
scroll to position [353, 0]
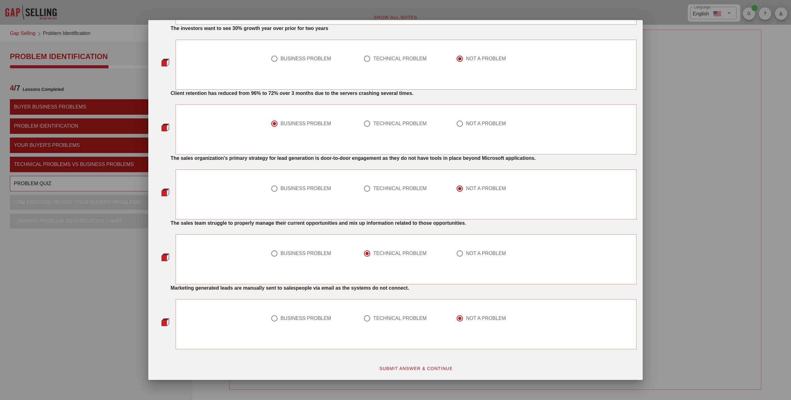
click at [377, 314] on div "TECHNICAL PROBLEM" at bounding box center [405, 322] width 93 height 22
click at [373, 317] on div "TECHNICAL PROBLEM" at bounding box center [399, 318] width 53 height 6
radio input "true"
click at [460, 254] on div at bounding box center [459, 253] width 11 height 11
radio input "false"
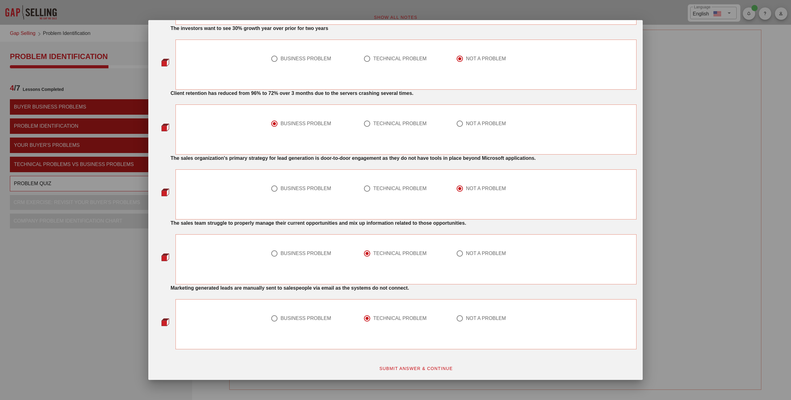
radio input "true"
click at [388, 189] on div "TECHNICAL PROBLEM" at bounding box center [399, 188] width 53 height 6
radio input "true"
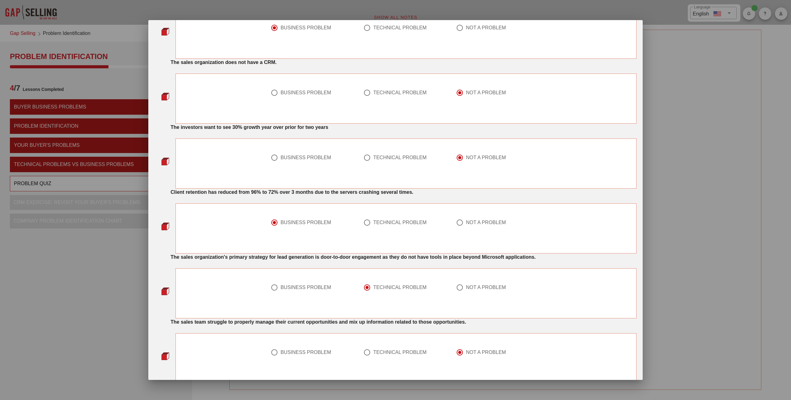
scroll to position [253, 0]
click at [369, 222] on div at bounding box center [367, 223] width 11 height 11
radio input "false"
radio input "true"
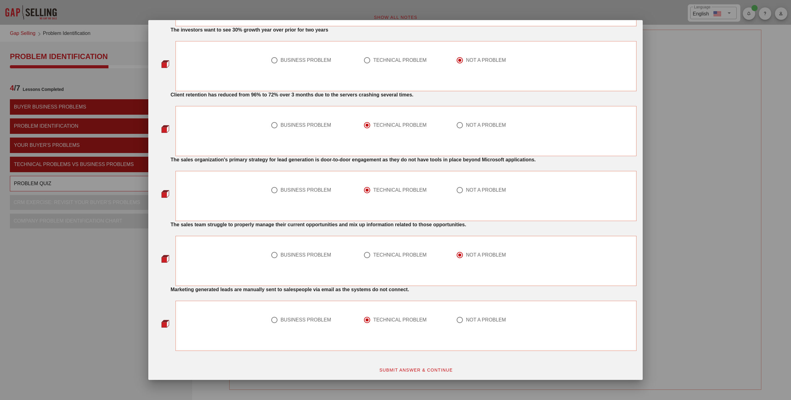
scroll to position [353, 0]
click at [405, 369] on span "SUBMIT ANSWER & CONTINUE" at bounding box center [416, 368] width 74 height 5
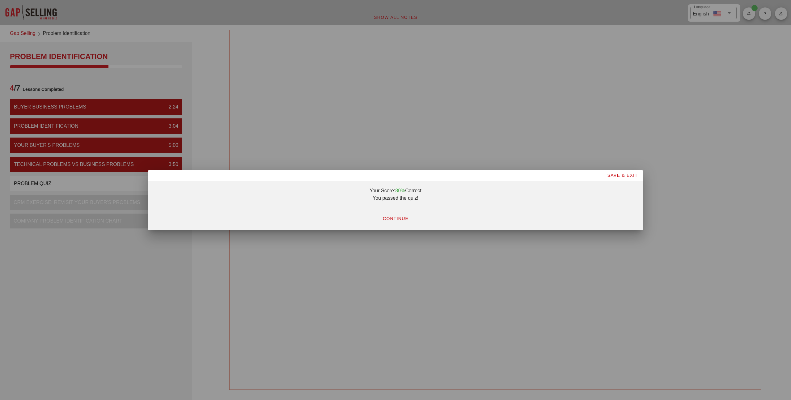
scroll to position [0, 0]
click at [394, 220] on span "CONTINUE" at bounding box center [395, 218] width 26 height 5
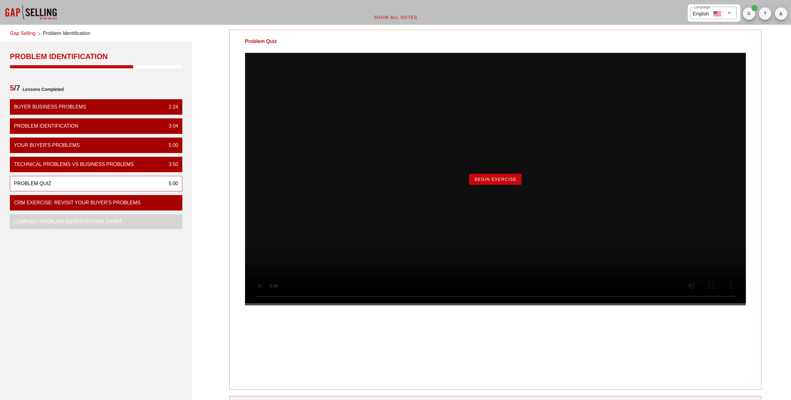
click at [483, 185] on button "Begin Exercise" at bounding box center [495, 179] width 52 height 11
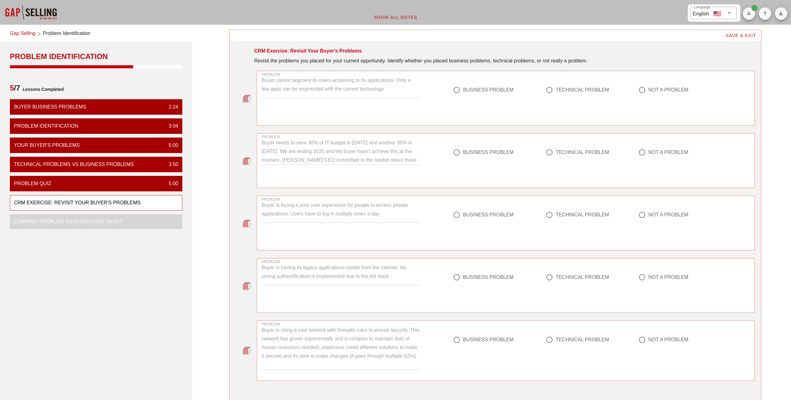
click at [580, 87] on div "TECHNICAL PROBLEM" at bounding box center [581, 90] width 53 height 6
radio input "true"
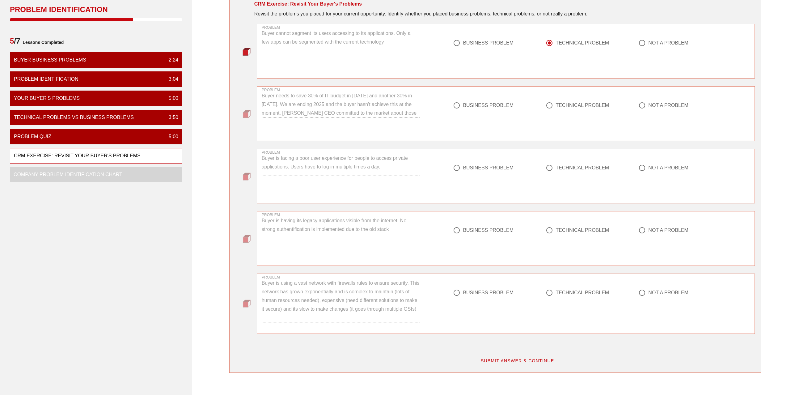
scroll to position [48, 0]
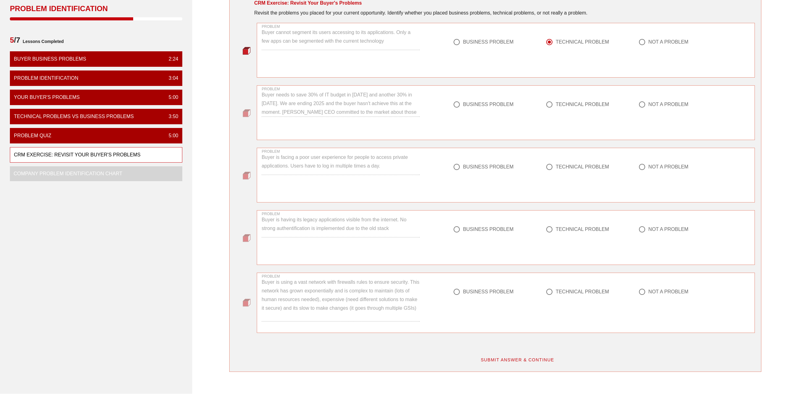
click at [577, 166] on div "TECHNICAL PROBLEM" at bounding box center [581, 167] width 53 height 6
radio input "true"
click at [576, 226] on div "TECHNICAL PROBLEM" at bounding box center [581, 229] width 53 height 6
radio input "true"
click at [567, 287] on div "TECHNICAL PROBLEM" at bounding box center [588, 295] width 93 height 22
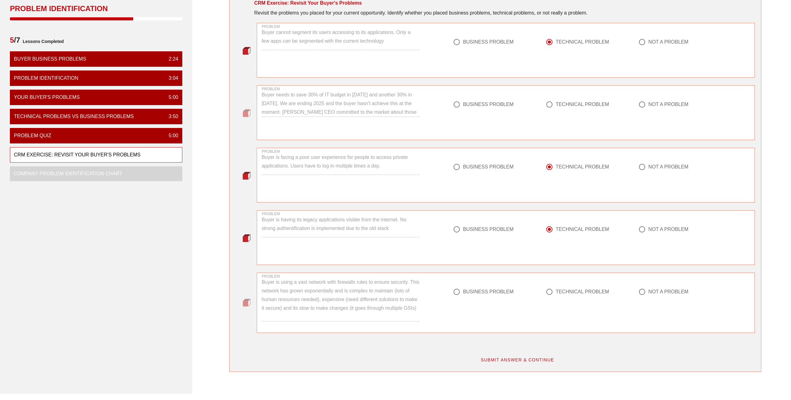
click at [567, 292] on div "TECHNICAL PROBLEM" at bounding box center [581, 291] width 53 height 6
radio input "true"
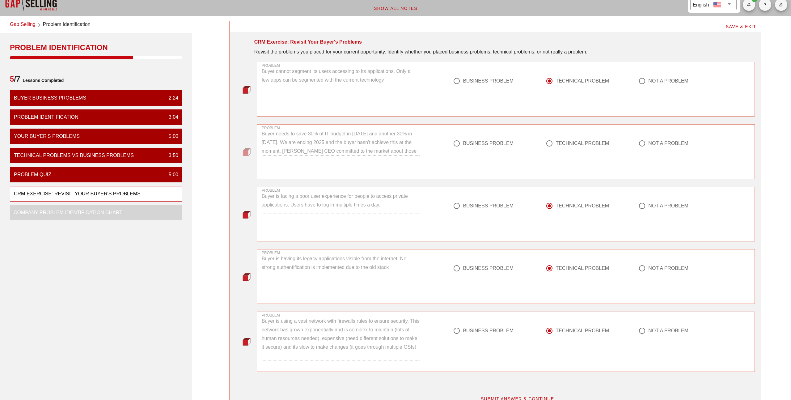
scroll to position [6, 0]
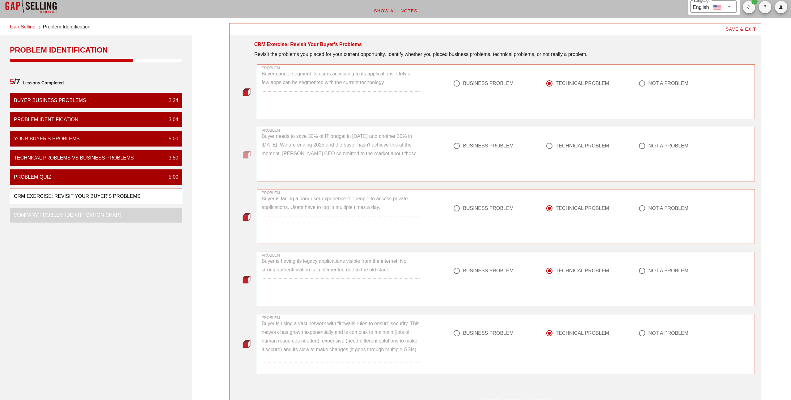
click at [476, 147] on div "BUSINESS PROBLEM" at bounding box center [488, 146] width 51 height 6
radio input "true"
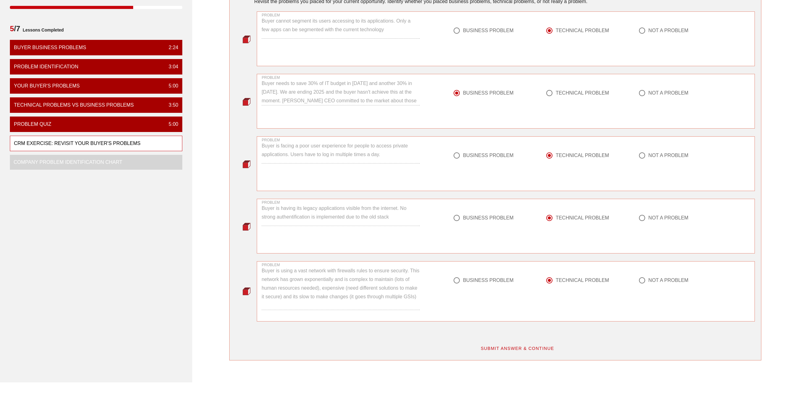
scroll to position [77, 0]
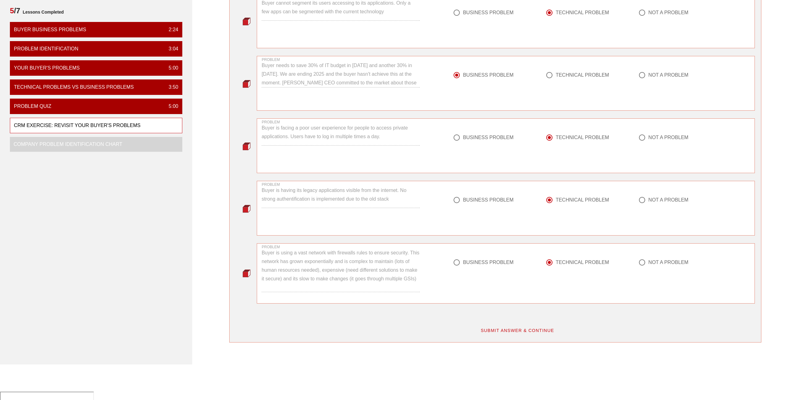
click at [495, 330] on span "SUBMIT ANSWER & CONTINUE" at bounding box center [517, 330] width 74 height 5
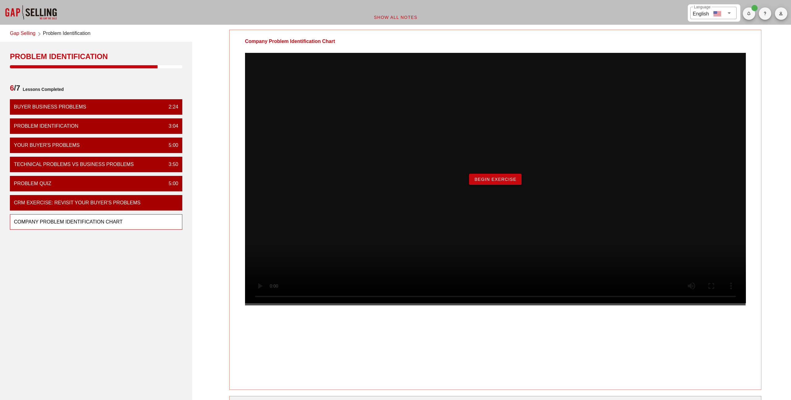
click at [499, 182] on span "Begin Exercise" at bounding box center [495, 179] width 42 height 5
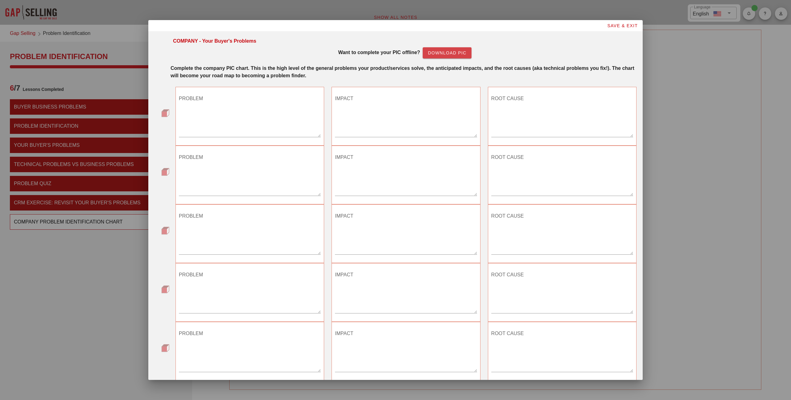
click at [453, 57] on link "Download PIC" at bounding box center [446, 52] width 49 height 11
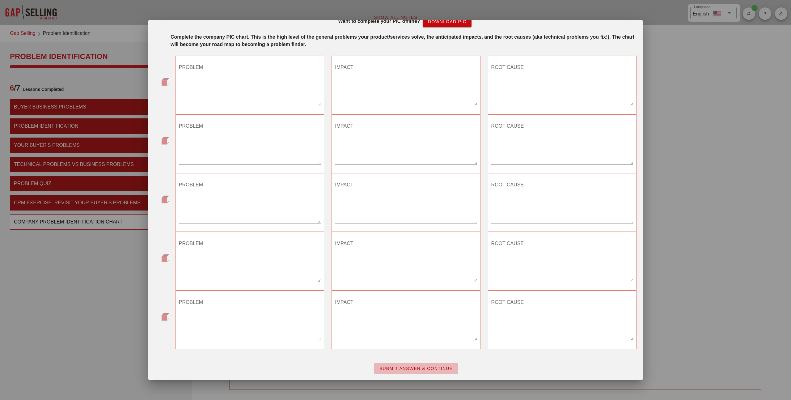
click at [418, 368] on span "SUBMIT ANSWER & CONTINUE" at bounding box center [416, 368] width 74 height 5
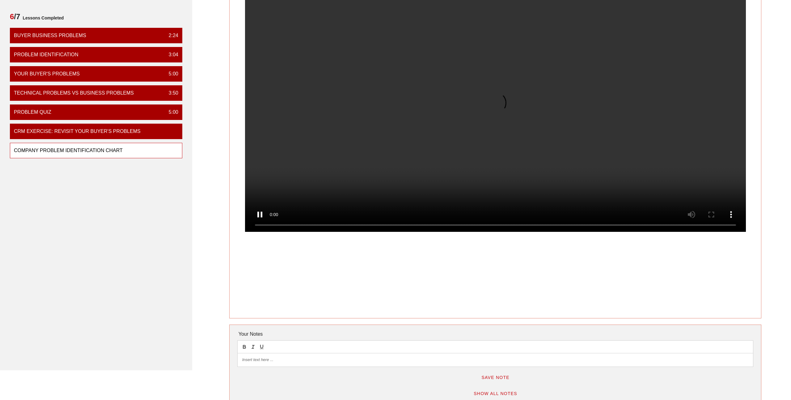
scroll to position [103, 0]
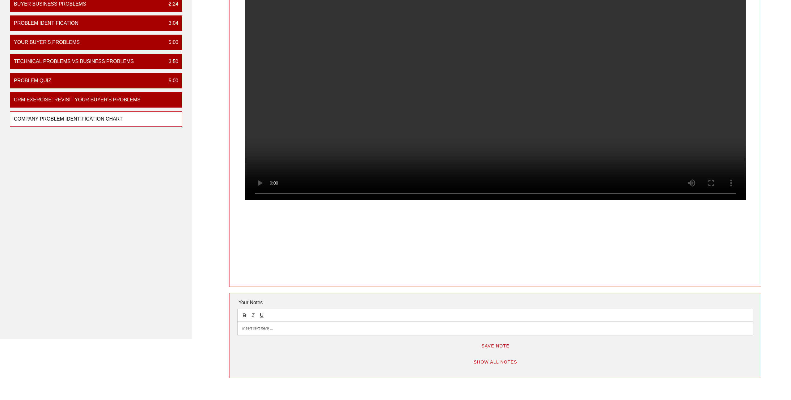
click at [267, 330] on p at bounding box center [495, 328] width 506 height 6
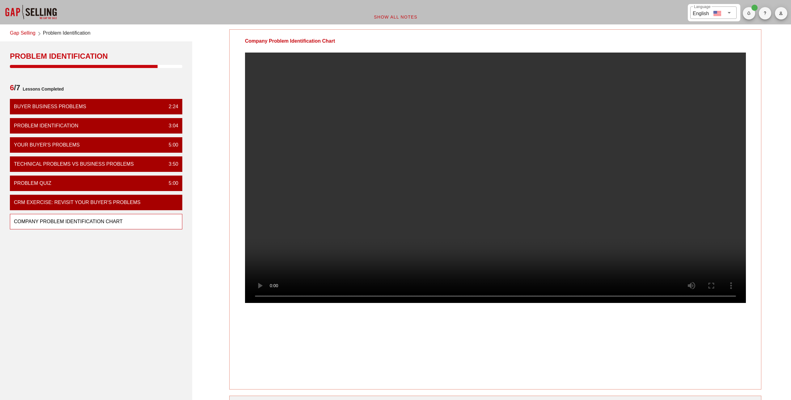
scroll to position [0, 0]
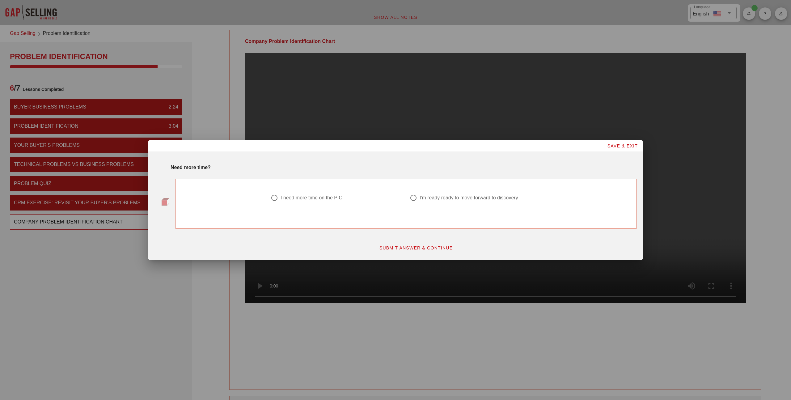
click at [330, 202] on div at bounding box center [337, 204] width 132 height 7
click at [324, 195] on div "I need more time on the PIC" at bounding box center [311, 198] width 62 height 6
radio input "true"
click at [399, 246] on span "SUBMIT ANSWER & CONTINUE" at bounding box center [416, 247] width 74 height 5
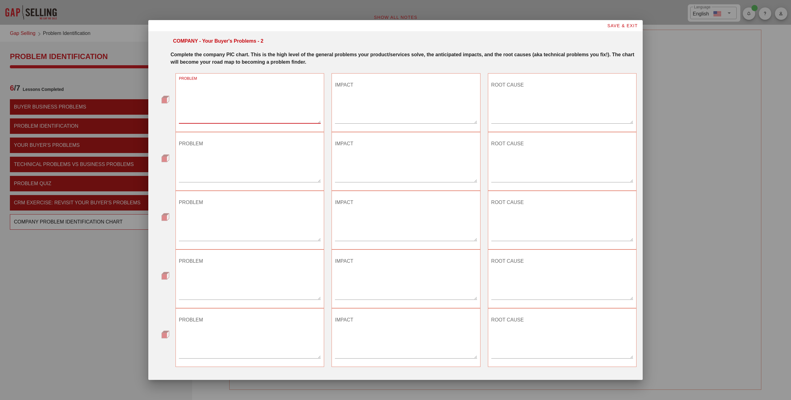
click at [237, 105] on textarea "PROBLEM" at bounding box center [250, 101] width 142 height 43
paste textarea "The market is asking Zurich to reduce its IT costs by 30% in 2025 and 30% in 20…"
type textarea "The market is asking Zurich to reduce its IT costs by 30% in 2025 and 30% in 20…"
click at [415, 97] on textarea "IMPACT" at bounding box center [406, 101] width 142 height 43
paste textarea ""- Stock could go down if the goal is not achieved and C-levels might be fired …"
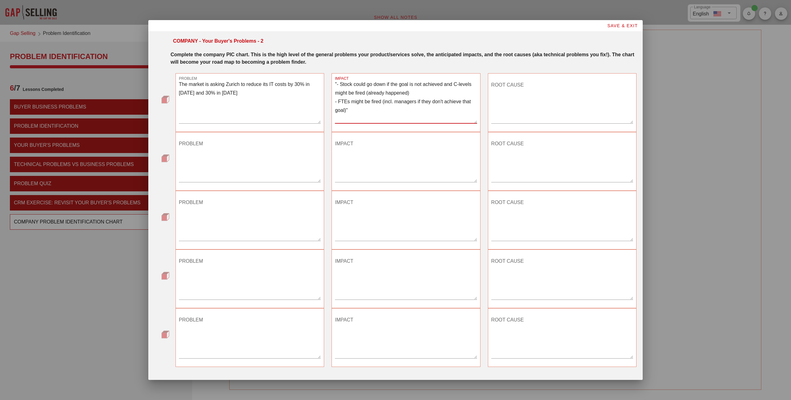
type textarea ""- Stock could go down if the goal is not achieved and C-levels might be fired …"
click at [533, 97] on textarea "ROOT CAUSE" at bounding box center [562, 101] width 142 height 43
paste textarea ""- Complex network architecture with network, routing and firewalls > expensive…"
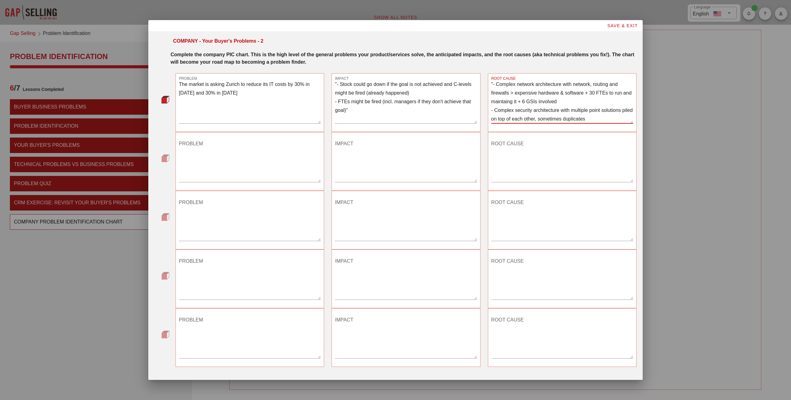
type textarea ""- Complex network architecture with network, routing and firewalls > expensive…"
click at [514, 165] on textarea "ROOT CAUSE" at bounding box center [562, 160] width 142 height 43
paste textarea "- One single vendor strategy (platform vs best-of-breed)"
type textarea "- One single vendor strategy (platform vs best-of-breed)"
paste textarea ""- Zurich has no power of negotiation with this vendor and felt they had a bad …"
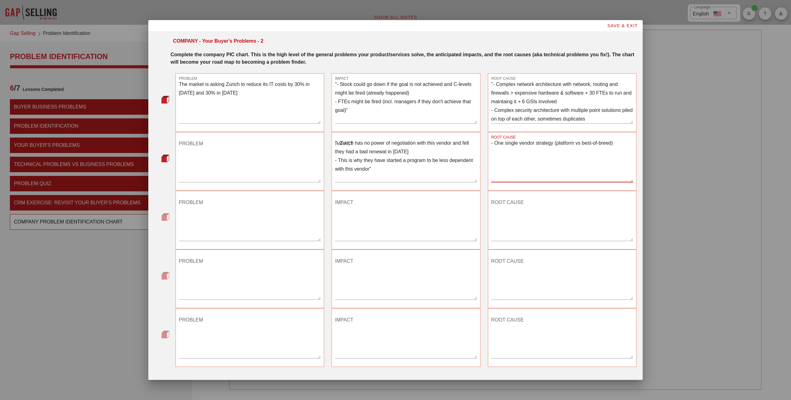
drag, startPoint x: 356, startPoint y: 153, endPoint x: 368, endPoint y: 146, distance: 13.1
click at [356, 153] on textarea ""- Zurich has no power of negotiation with this vendor and felt they had a bad …" at bounding box center [406, 160] width 142 height 43
type textarea ""- Zurich has no power of negotiation with this vendor and felt they had a bad …"
click at [200, 148] on textarea "PROBLEM" at bounding box center [250, 160] width 142 height 43
paste textarea "Zurich is dependent on a main single network and security vendor (Palo Alto)"
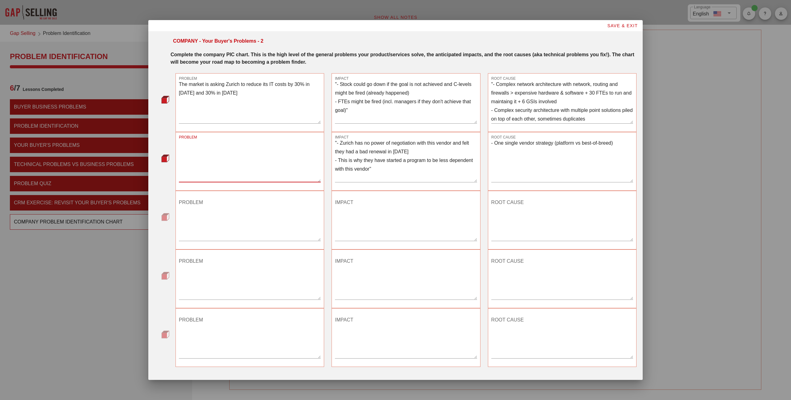
type textarea "Zurich is dependent on a main single network and security vendor (Palo Alto)"
click at [607, 119] on textarea ""- Complex network architecture with network, routing and firewalls > expensive…" at bounding box center [562, 101] width 142 height 43
click at [597, 121] on textarea ""- Complex network architecture with network, routing and firewalls > expensive…" at bounding box center [562, 101] width 142 height 43
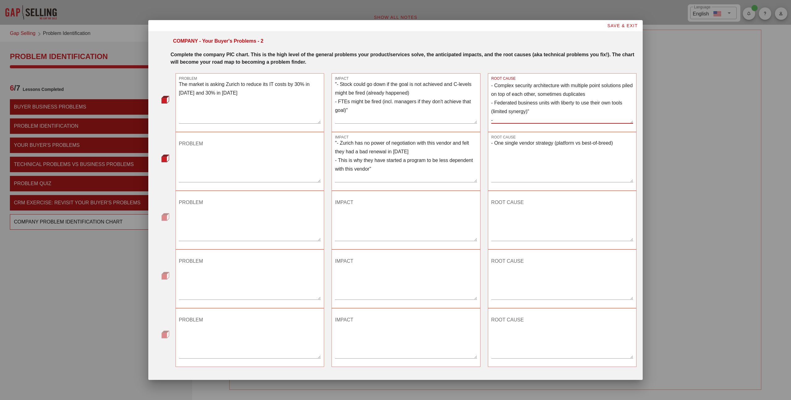
paste textarea "Zurich is dependent on a main single network and security vendor (Palo Alto)"
type textarea ""- Complex network architecture with network, routing and firewalls > expensive…"
click at [388, 152] on textarea ""- Zurich has no power of negotiation with this vendor and felt they had a bad …" at bounding box center [406, 160] width 142 height 43
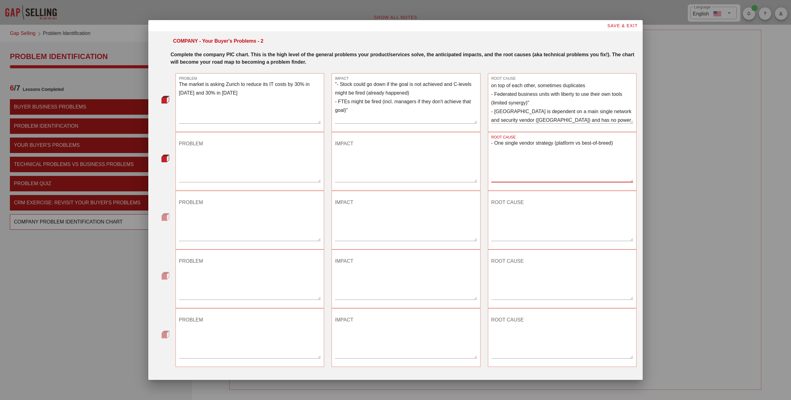
click at [551, 139] on textarea "- One single vendor strategy (platform vs best-of-breed)" at bounding box center [562, 160] width 142 height 43
type textarea "- One single vendor stratey (platform vs best-of-breed)"
click at [559, 99] on textarea ""- Complex network architecture with network, routing and firewalls > expensive…" at bounding box center [562, 101] width 142 height 43
click at [283, 144] on textarea "PROBLEM" at bounding box center [250, 160] width 142 height 43
paste textarea "DORA requirements require Zurich to improve it's security standards on lateral …"
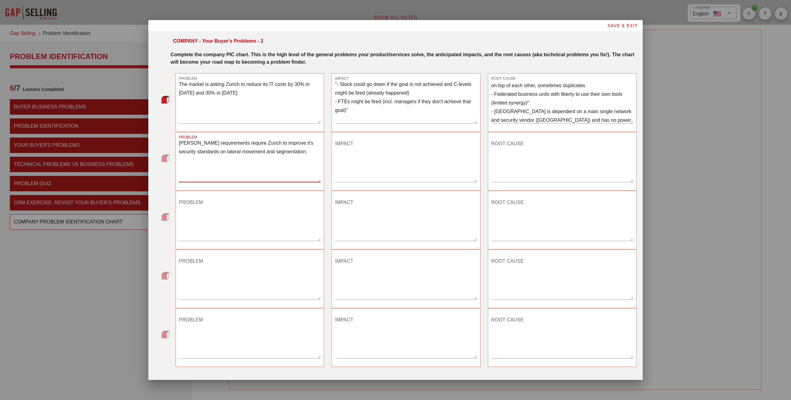
type textarea "DORA requirements require Zurich to improve it's security standards on lateral …"
click at [348, 164] on textarea "IMPACT" at bounding box center [406, 160] width 142 height 43
paste textarea ""- External agency established a report highlighting that Zurich needs to impro…"
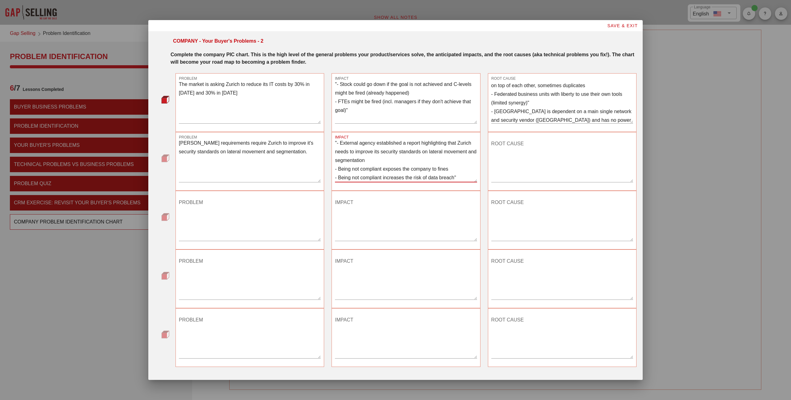
click at [337, 141] on textarea ""- External agency established a report highlighting that Zurich needs to impro…" at bounding box center [406, 160] width 142 height 43
type textarea "- External agency established a report highlighting that Zurich needs to improv…"
click at [335, 87] on textarea ""- Stock could go down if the goal is not achieved and C-levels might be fired …" at bounding box center [406, 101] width 142 height 43
type textarea "- Stock could go down if the goal is not achieved and C-levels might be fired (…"
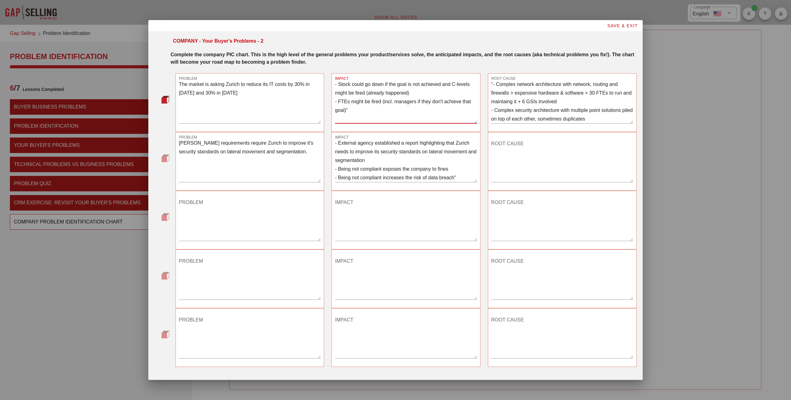
click at [494, 83] on textarea ""- Complex network architecture with network, routing and firewalls > expensive…" at bounding box center [562, 101] width 142 height 43
click at [533, 114] on textarea "- Complex network architecture with network, routing and firewalls > expensive …" at bounding box center [562, 101] width 142 height 43
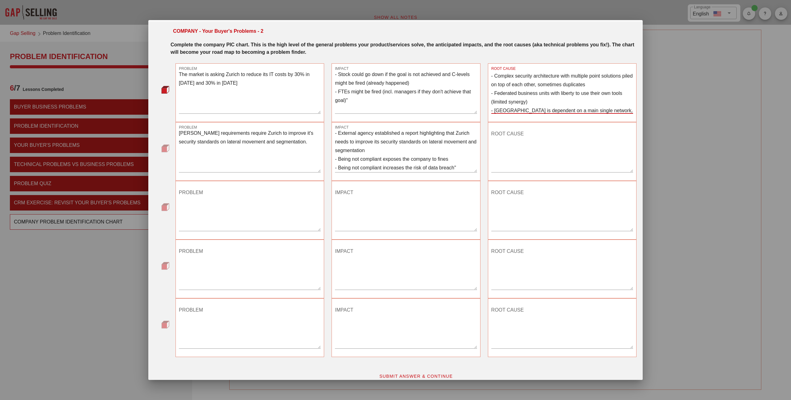
scroll to position [18, 0]
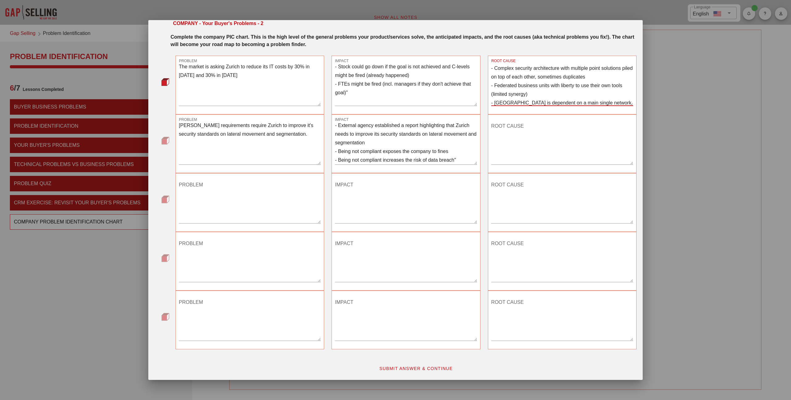
type textarea "- Complex network architecture with network, routing and firewalls > expensive …"
click at [458, 158] on textarea "- External agency established a report highlighting that Zurich needs to improv…" at bounding box center [406, 142] width 142 height 43
type textarea "- External agency established a report highlighting that Zurich needs to improv…"
click at [526, 142] on textarea "ROOT CAUSE" at bounding box center [562, 142] width 142 height 43
paste textarea ""- Current solution exposes applications to the internet - Current solution doe…"
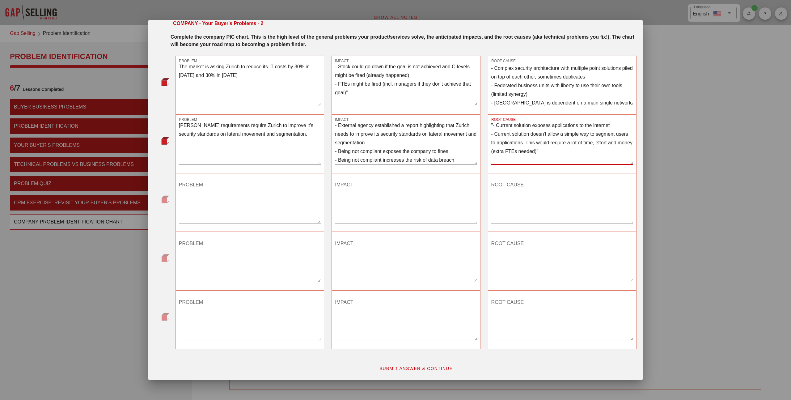
click at [493, 125] on textarea ""- Current solution exposes applications to the internet - Current solution doe…" at bounding box center [562, 142] width 142 height 43
click at [563, 153] on textarea "- Current solution exposes applications to the internet - Current solution does…" at bounding box center [562, 142] width 142 height 43
type textarea "- Current solution exposes applications to the internet - Current solution does…"
click at [259, 176] on div "PROBLEM" at bounding box center [250, 203] width 142 height 54
click at [248, 187] on textarea "PROBLEM" at bounding box center [250, 201] width 142 height 43
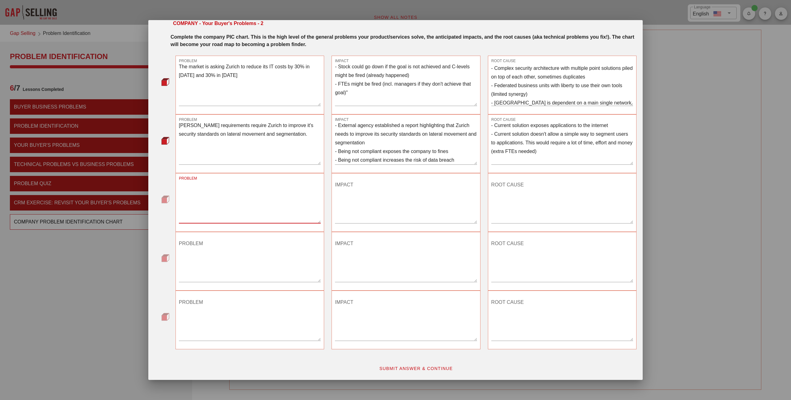
paste textarea "Zurich is late is for the cloud data centers and its on-prem data centers"
type textarea "Zurich is late is for the cloud data centers and its on-prem data centers"
click at [331, 195] on div "IMPACT" at bounding box center [405, 202] width 149 height 59
click at [346, 191] on textarea "IMPACT" at bounding box center [406, 201] width 142 height 43
paste textarea "- Zurich needs to pay double costs for cloud and on-prem"
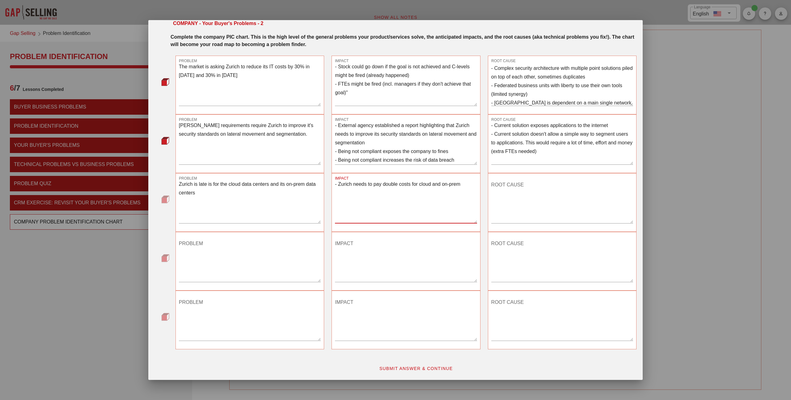
type textarea "- Zurich needs to pay double costs for cloud and on-prem"
click at [513, 188] on textarea "ROOT CAUSE" at bounding box center [562, 201] width 142 height 43
paste textarea ""- 9 months to move applications to the cloud due to network and security const…"
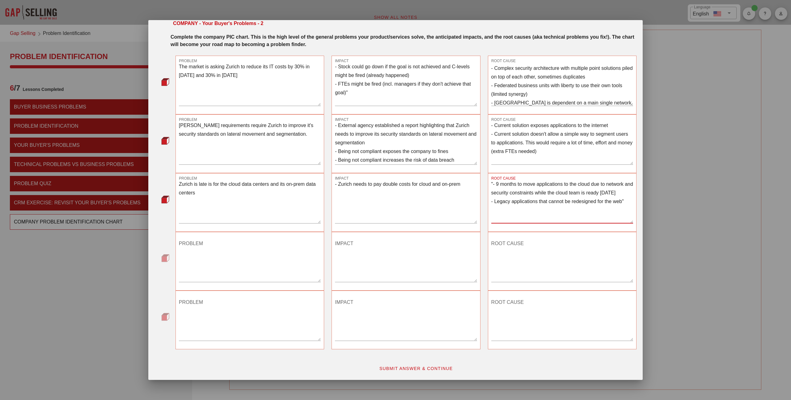
click at [494, 184] on textarea ""- 9 months to move applications to the cloud due to network and security const…" at bounding box center [562, 201] width 142 height 43
click at [628, 209] on textarea "- 9 months to move applications to the cloud due to network and security constr…" at bounding box center [562, 201] width 142 height 43
type textarea "- 9 months to move applications to the cloud due to network and security constr…"
click at [406, 369] on span "SUBMIT ANSWER & CONTINUE" at bounding box center [416, 368] width 74 height 5
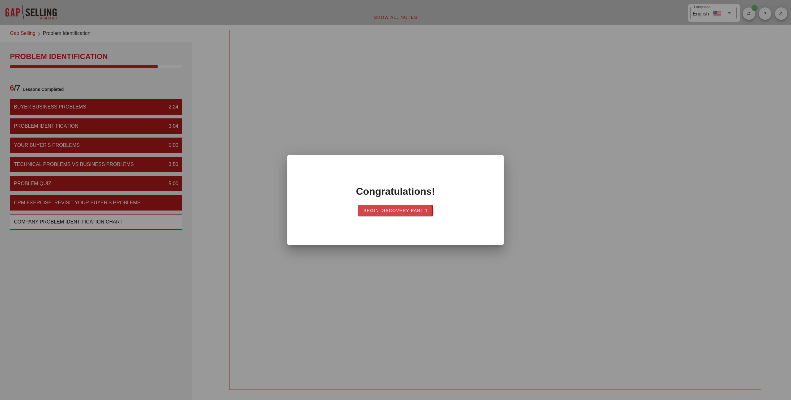
click at [386, 214] on button "Begin Discovery PART 1" at bounding box center [395, 210] width 75 height 11
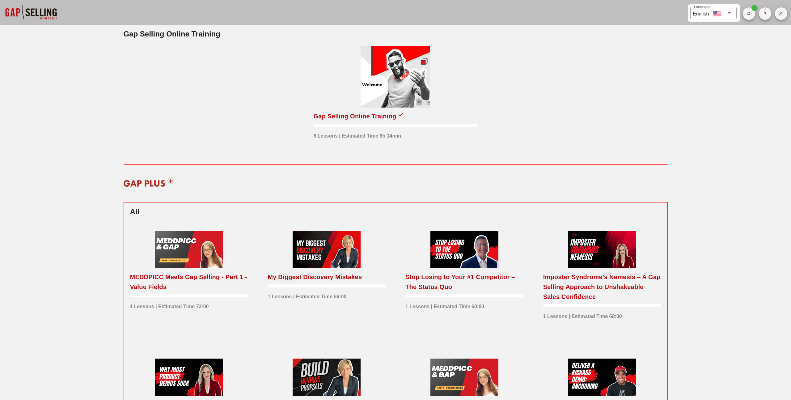
click at [400, 78] on div at bounding box center [394, 77] width 69 height 62
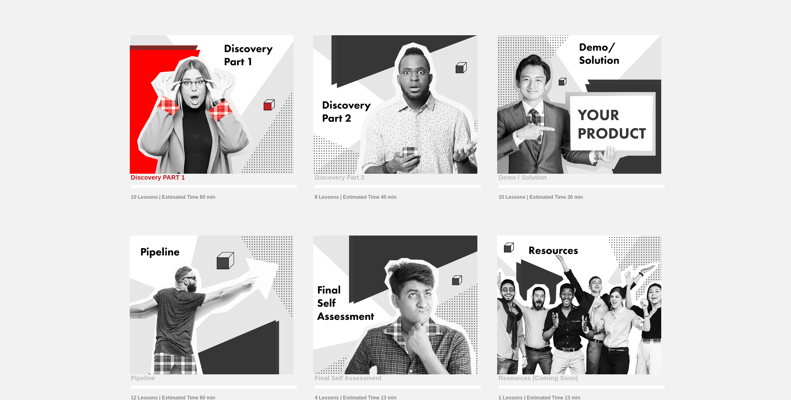
scroll to position [220, 0]
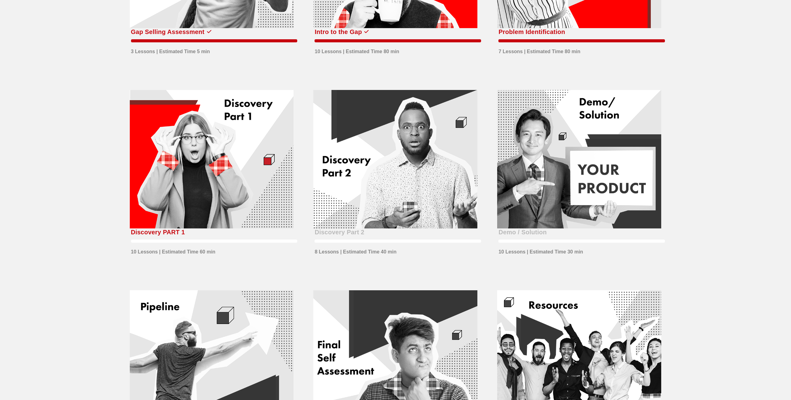
click at [224, 128] on div at bounding box center [212, 159] width 164 height 139
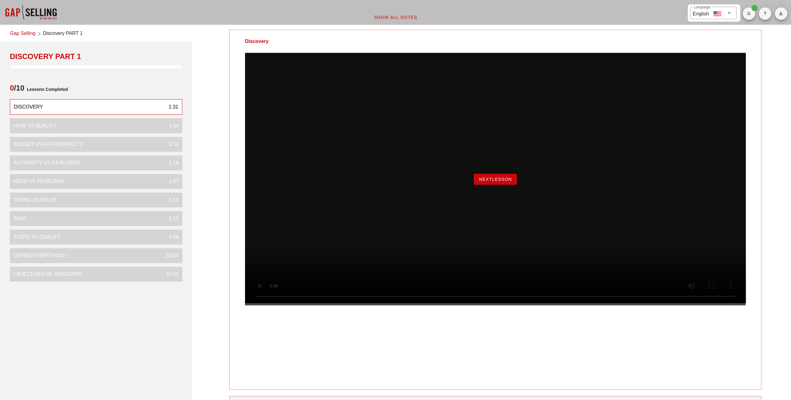
click at [493, 187] on div "NextLesson" at bounding box center [495, 179] width 501 height 252
click at [491, 182] on span "NextLesson" at bounding box center [494, 179] width 33 height 5
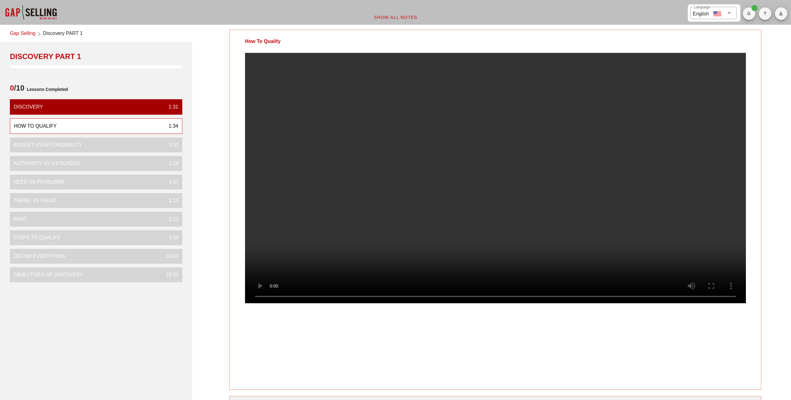
click at [730, 15] on icon at bounding box center [728, 12] width 7 height 7
click at [761, 53] on div at bounding box center [495, 183] width 532 height 260
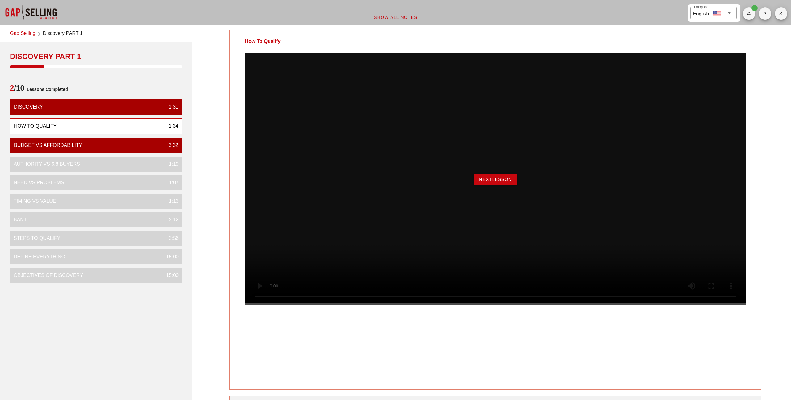
click at [498, 185] on button "NextLesson" at bounding box center [494, 179] width 43 height 11
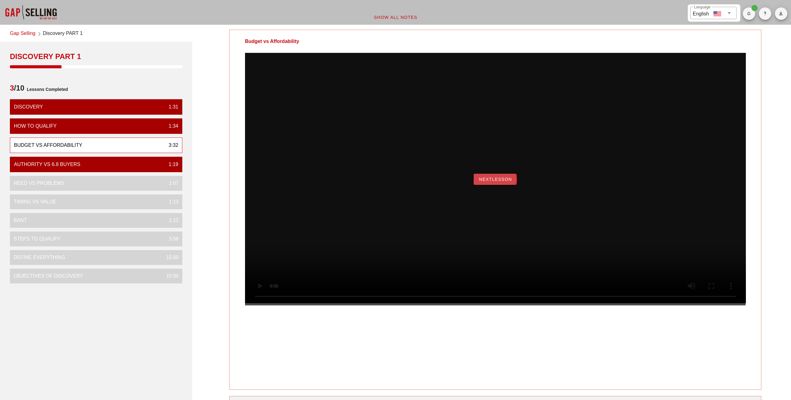
click at [496, 185] on button "NextLesson" at bounding box center [494, 179] width 43 height 11
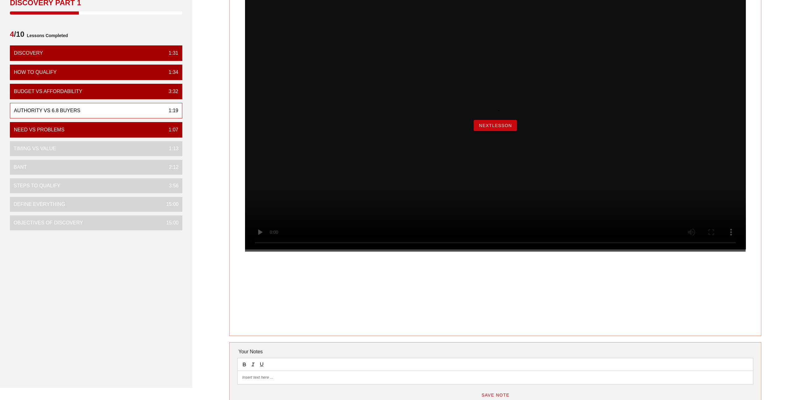
scroll to position [34, 0]
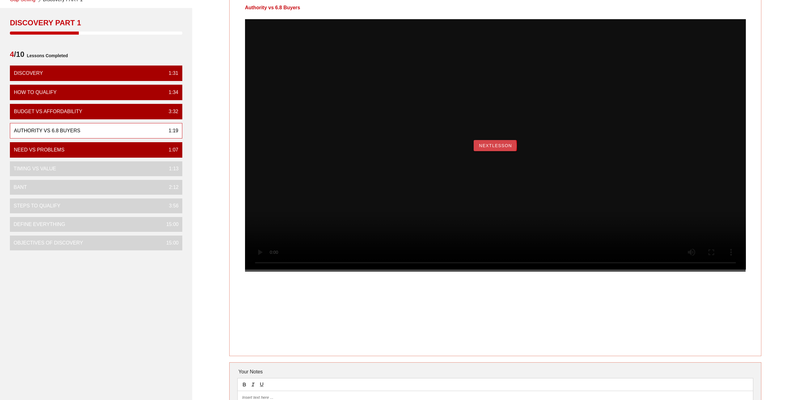
click at [509, 151] on button "NextLesson" at bounding box center [494, 145] width 43 height 11
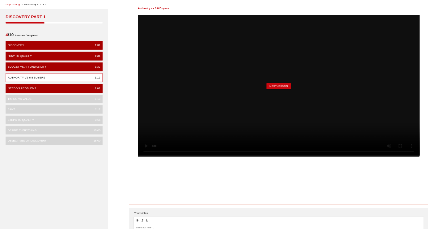
scroll to position [0, 0]
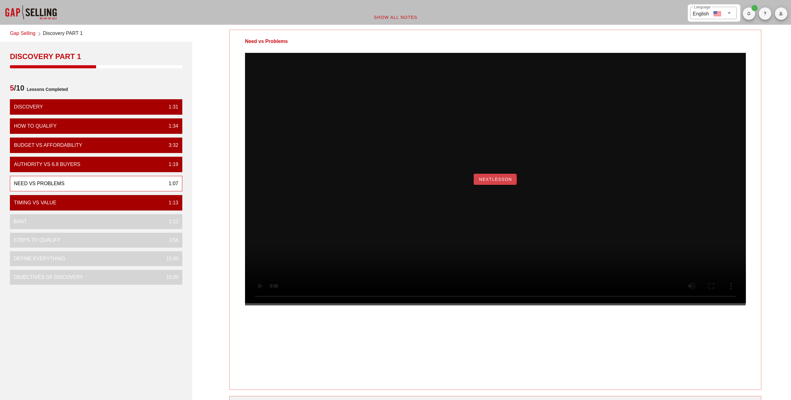
click at [488, 182] on span "NextLesson" at bounding box center [494, 179] width 33 height 5
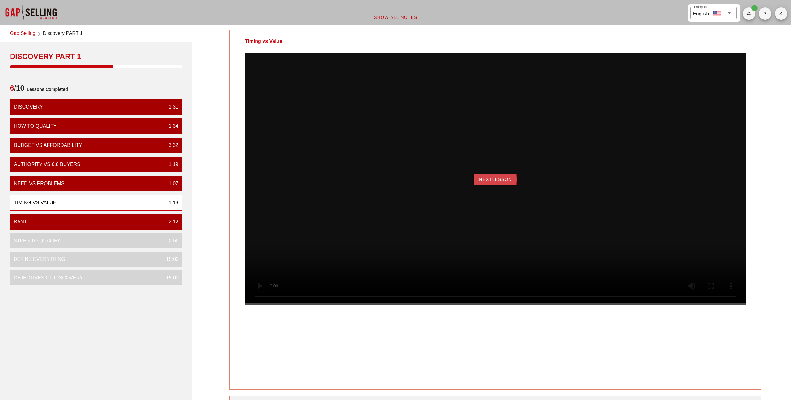
click at [483, 182] on span "NextLesson" at bounding box center [494, 179] width 33 height 5
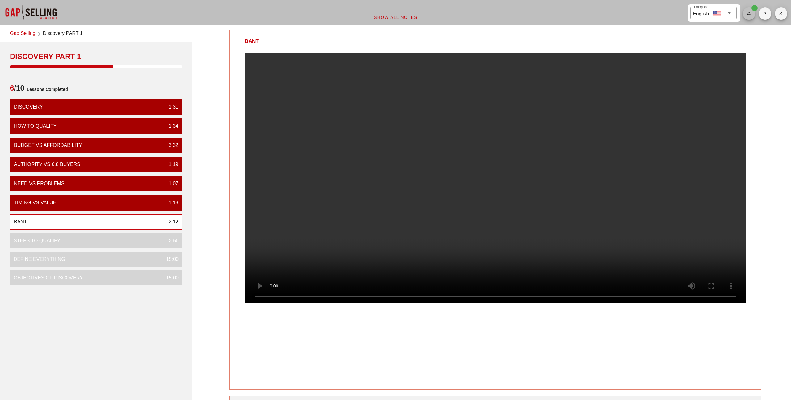
click at [750, 13] on icon "button" at bounding box center [748, 14] width 4 height 4
click at [713, 46] on div "BANT" at bounding box center [495, 41] width 532 height 23
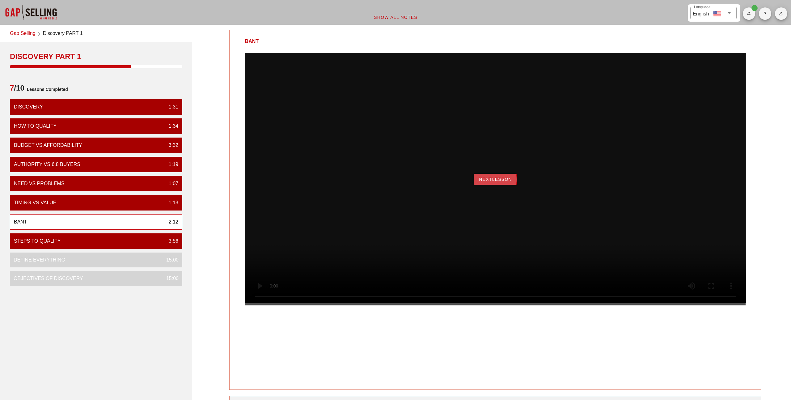
click at [495, 182] on span "NextLesson" at bounding box center [494, 179] width 33 height 5
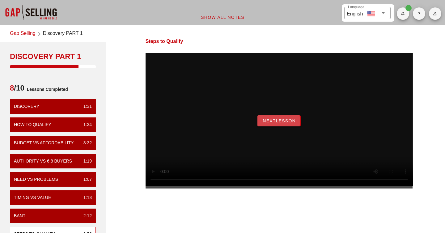
click at [276, 126] on button "NextLesson" at bounding box center [278, 120] width 43 height 11
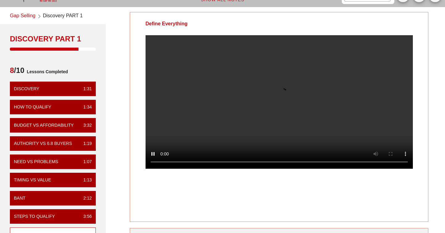
scroll to position [18, 0]
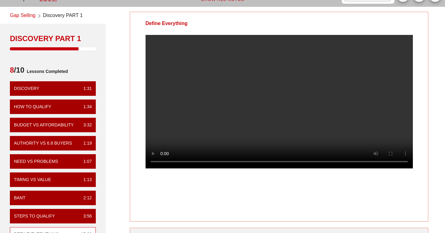
click at [190, 87] on video at bounding box center [278, 101] width 267 height 133
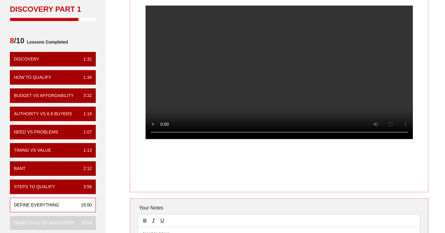
scroll to position [46, 0]
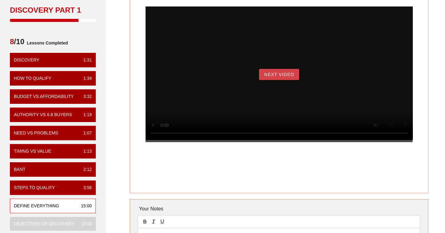
click at [270, 77] on span "Next Video" at bounding box center [279, 74] width 30 height 5
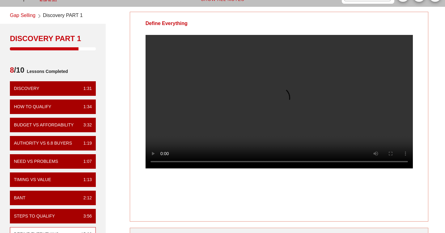
scroll to position [21, 0]
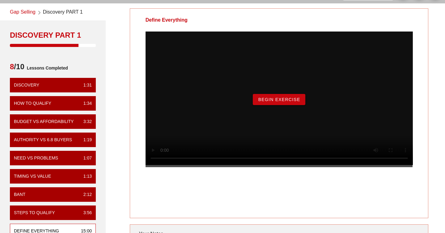
click at [259, 102] on span "Begin Exercise" at bounding box center [279, 99] width 42 height 5
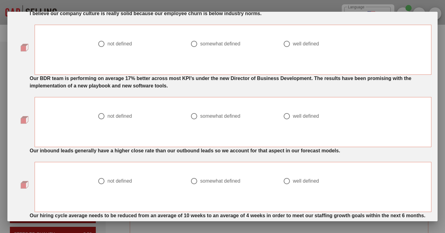
scroll to position [34, 0]
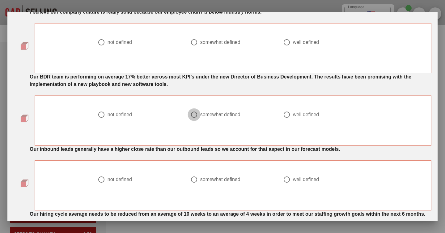
click at [194, 113] on div at bounding box center [194, 114] width 11 height 11
radio input "true"
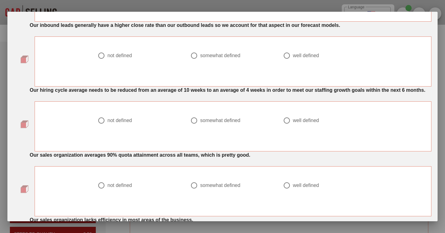
scroll to position [159, 0]
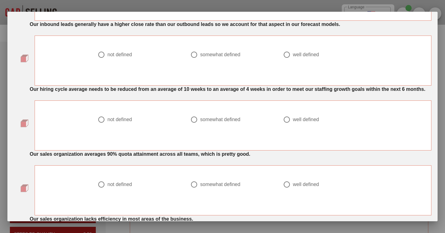
click at [128, 54] on div "not defined" at bounding box center [119, 55] width 24 height 6
radio input "true"
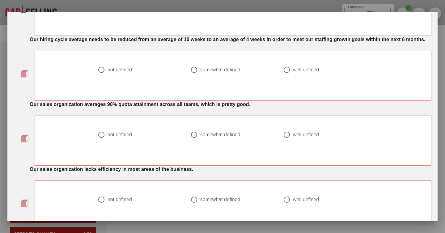
scroll to position [212, 0]
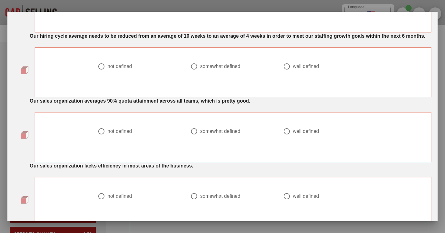
click at [307, 69] on div "well defined" at bounding box center [306, 66] width 26 height 6
radio input "true"
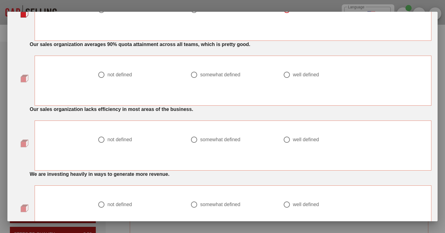
scroll to position [269, 0]
click at [233, 78] on div "somewhat defined" at bounding box center [220, 74] width 40 height 6
radio input "true"
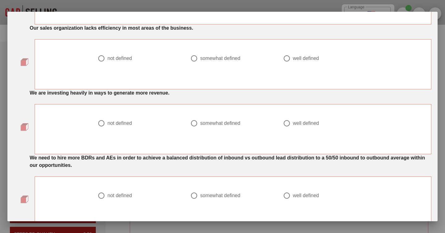
scroll to position [348, 0]
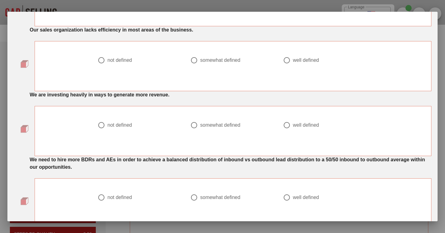
click at [129, 63] on div "not defined" at bounding box center [119, 60] width 24 height 6
radio input "true"
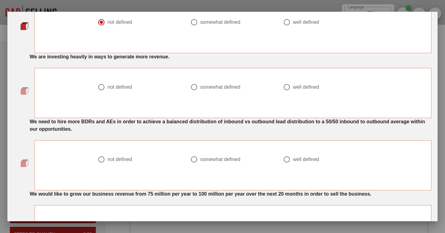
scroll to position [390, 0]
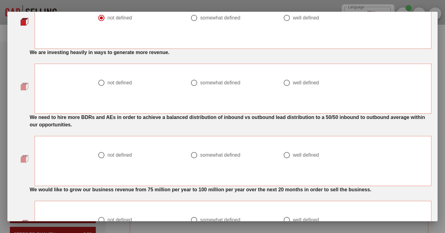
click at [123, 86] on div "not defined" at bounding box center [119, 83] width 24 height 6
radio input "true"
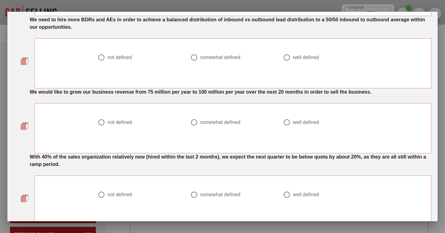
scroll to position [489, 0]
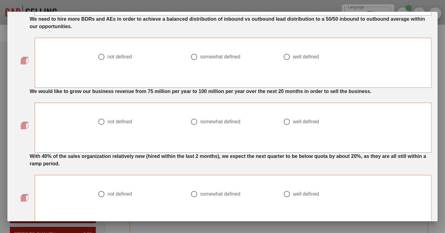
click at [199, 62] on div at bounding box center [194, 57] width 11 height 11
radio input "true"
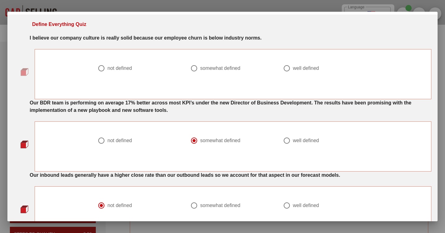
scroll to position [9, 0]
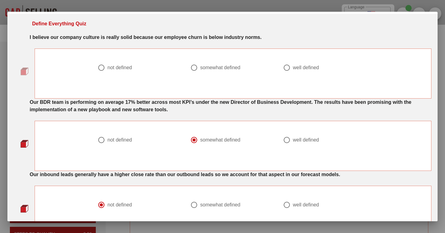
click at [129, 66] on div "not defined" at bounding box center [119, 68] width 24 height 6
radio input "true"
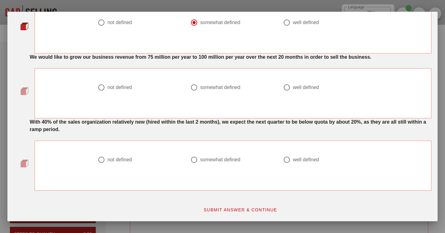
scroll to position [530, 0]
click at [196, 88] on div at bounding box center [194, 87] width 11 height 11
click at [287, 86] on div at bounding box center [286, 87] width 11 height 11
radio input "false"
radio input "true"
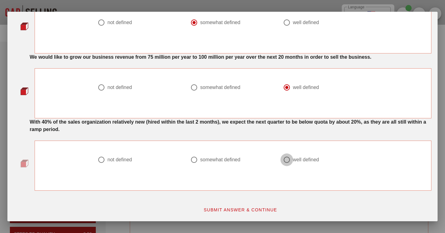
click at [291, 164] on div at bounding box center [286, 159] width 11 height 11
radio input "true"
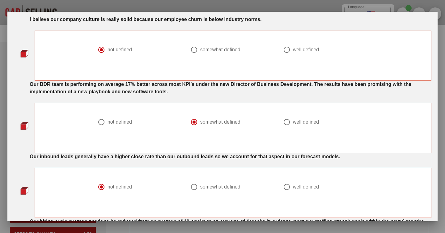
scroll to position [28, 0]
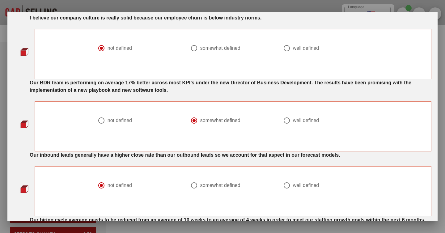
click at [197, 53] on div at bounding box center [232, 55] width 85 height 7
click at [196, 50] on div at bounding box center [194, 48] width 11 height 11
radio input "false"
radio input "true"
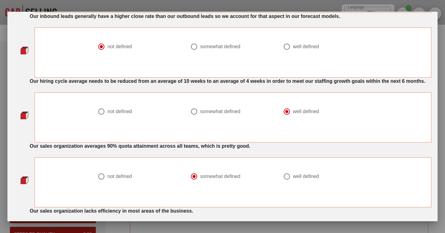
scroll to position [166, 0]
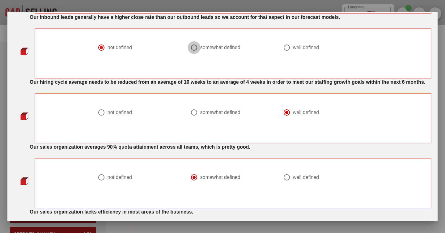
click at [191, 49] on div at bounding box center [194, 47] width 11 height 11
radio input "false"
radio input "true"
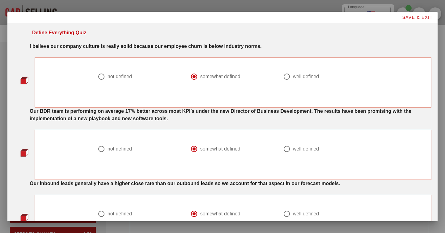
scroll to position [530, 0]
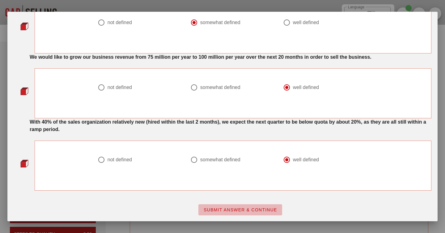
click at [210, 204] on button "SUBMIT ANSWER & CONTINUE" at bounding box center [240, 209] width 84 height 11
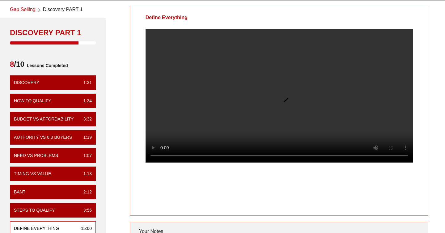
scroll to position [22, 0]
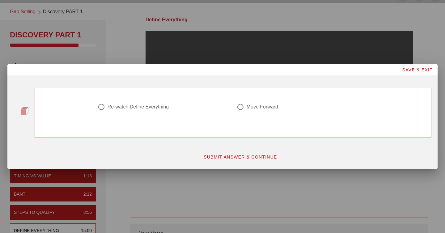
click at [136, 107] on div "Re-watch Define Everything" at bounding box center [137, 107] width 61 height 6
radio input "true"
click at [221, 157] on span "SUBMIT ANSWER & CONTINUE" at bounding box center [240, 156] width 74 height 5
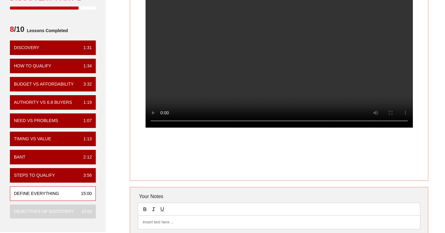
scroll to position [72, 0]
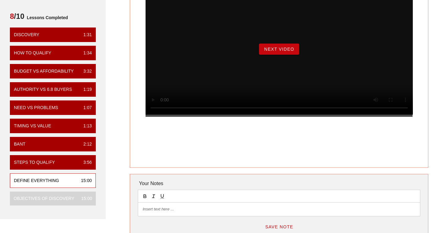
click at [278, 52] on span "Next Video" at bounding box center [279, 49] width 30 height 5
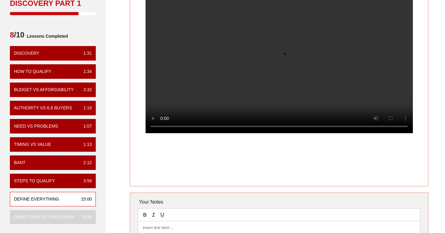
scroll to position [45, 0]
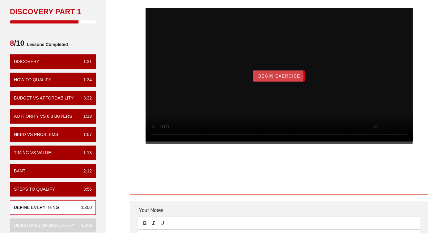
click at [285, 82] on button "Begin Exercise" at bounding box center [279, 75] width 52 height 11
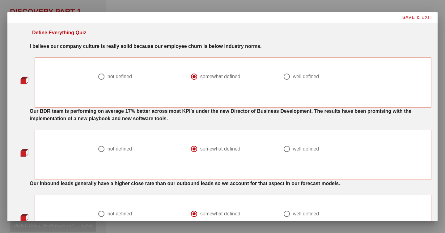
scroll to position [0, 0]
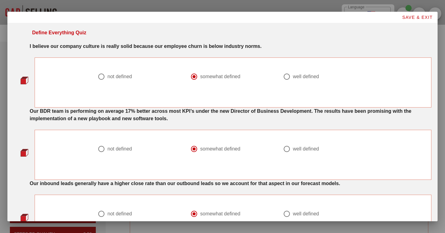
click at [134, 75] on label "not defined" at bounding box center [142, 77] width 70 height 6
radio input "true"
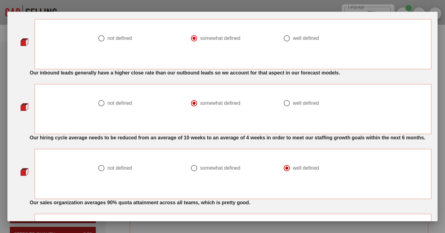
scroll to position [119, 0]
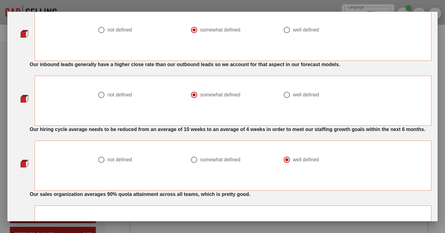
click at [118, 90] on div "not defined" at bounding box center [140, 98] width 93 height 22
click at [118, 92] on div "not defined" at bounding box center [119, 95] width 24 height 6
radio input "true"
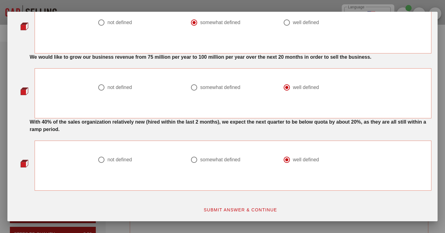
scroll to position [530, 0]
click at [194, 91] on div at bounding box center [194, 87] width 11 height 11
radio input "true"
click at [251, 205] on button "SUBMIT ANSWER & CONTINUE" at bounding box center [240, 209] width 84 height 11
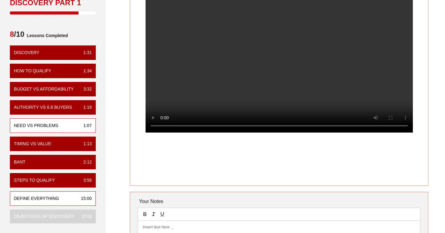
scroll to position [53, 0]
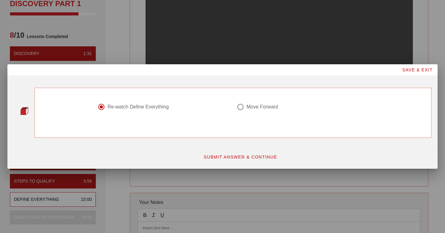
click at [274, 104] on div "Move Forward" at bounding box center [262, 107] width 32 height 6
radio input "false"
radio input "true"
click at [262, 153] on button "SUBMIT ANSWER & CONTINUE" at bounding box center [240, 156] width 84 height 11
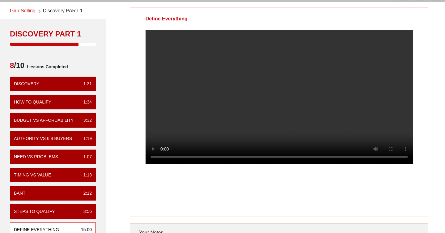
scroll to position [26, 0]
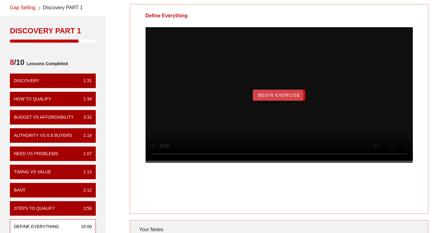
click at [266, 98] on span "Begin Exercise" at bounding box center [279, 95] width 42 height 5
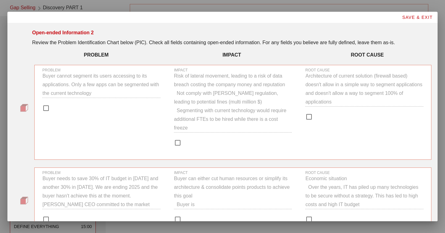
scroll to position [0, 0]
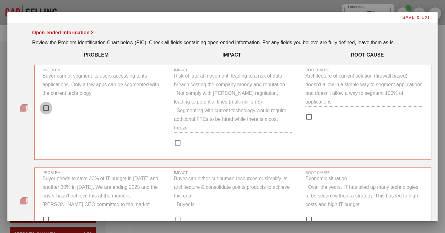
click at [49, 108] on div at bounding box center [46, 108] width 11 height 11
checkbox input "false"
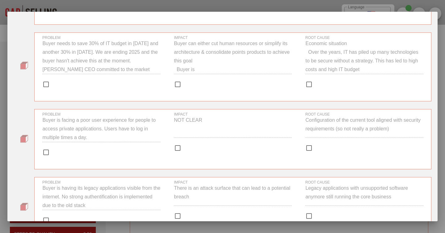
scroll to position [151, 0]
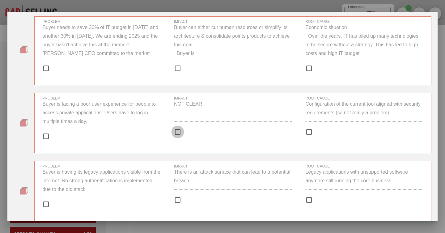
click at [178, 133] on div at bounding box center [177, 132] width 11 height 11
checkbox input "true"
click at [44, 132] on div at bounding box center [46, 136] width 11 height 11
checkbox input "true"
click at [304, 132] on div at bounding box center [309, 132] width 11 height 11
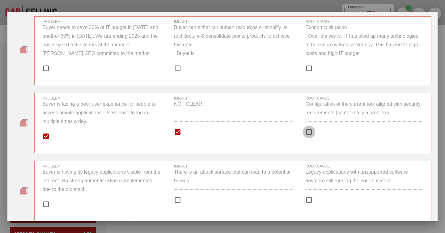
checkbox input "true"
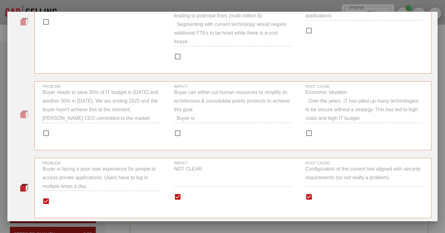
scroll to position [86, 0]
click at [308, 133] on div at bounding box center [309, 133] width 11 height 11
checkbox input "true"
click at [175, 135] on div at bounding box center [177, 133] width 11 height 11
checkbox input "true"
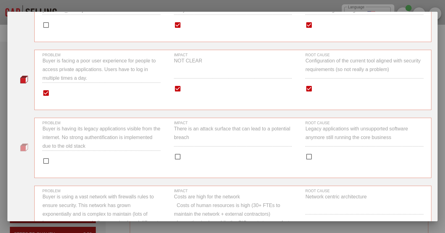
scroll to position [263, 0]
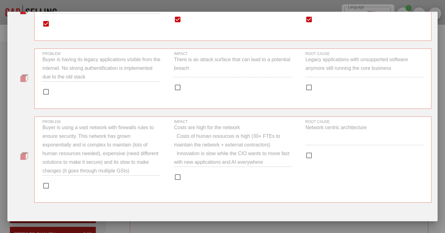
drag, startPoint x: 50, startPoint y: 94, endPoint x: 22, endPoint y: 104, distance: 29.4
click at [22, 104] on div "PROBLEM Buyer is having its legacy applications visible from the internet. No s…" at bounding box center [223, 82] width 418 height 68
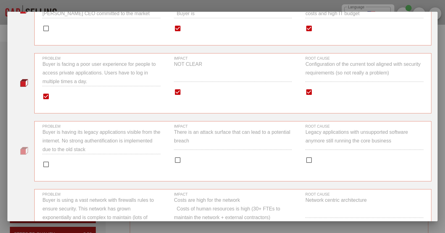
scroll to position [227, 0]
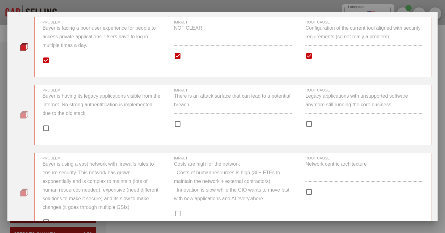
click at [49, 128] on div at bounding box center [46, 128] width 11 height 11
checkbox input "true"
click at [176, 122] on div at bounding box center [177, 124] width 11 height 11
checkbox input "true"
click at [312, 122] on div at bounding box center [309, 124] width 11 height 11
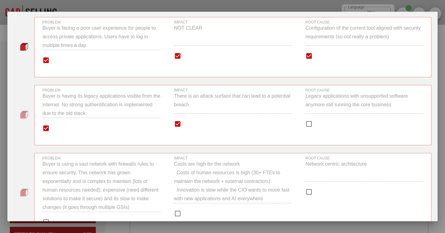
checkbox input "true"
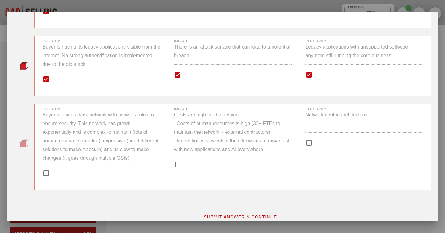
scroll to position [280, 0]
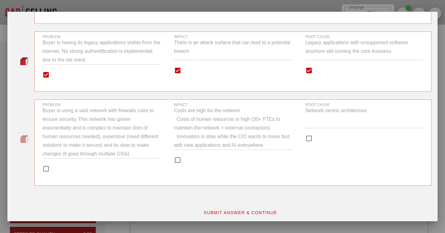
click at [307, 141] on div at bounding box center [309, 138] width 11 height 11
checkbox input "true"
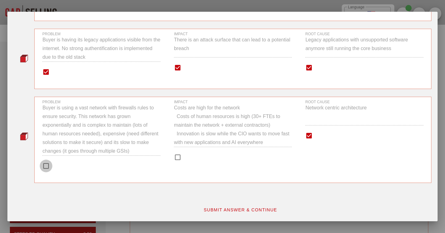
click at [47, 164] on div at bounding box center [46, 166] width 11 height 11
checkbox input "true"
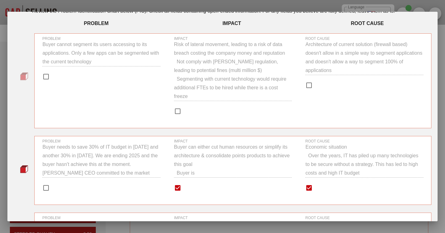
scroll to position [0, 0]
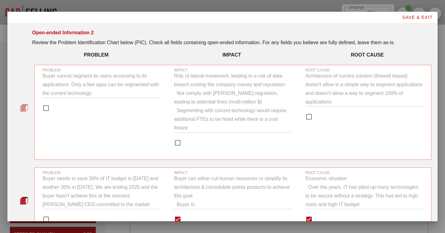
click at [182, 139] on div at bounding box center [233, 142] width 118 height 7
checkbox input "true"
click at [48, 104] on div at bounding box center [46, 108] width 11 height 11
checkbox input "true"
click at [309, 119] on div at bounding box center [309, 116] width 11 height 11
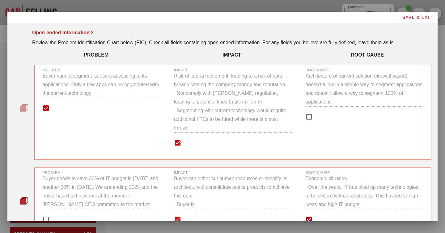
checkbox input "true"
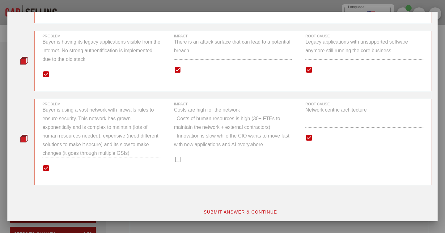
scroll to position [283, 0]
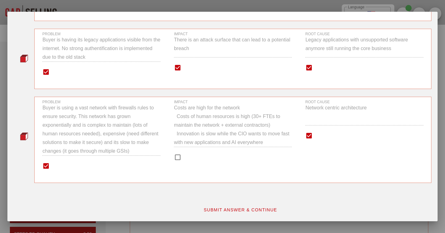
click at [183, 156] on div at bounding box center [177, 157] width 11 height 11
checkbox input "true"
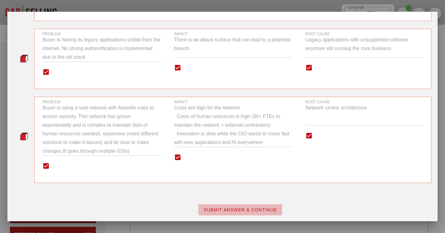
click at [213, 207] on span "SUBMIT ANSWER & CONTINUE" at bounding box center [240, 209] width 74 height 5
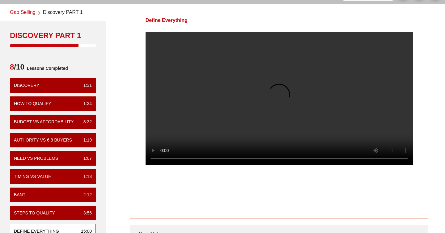
scroll to position [20, 0]
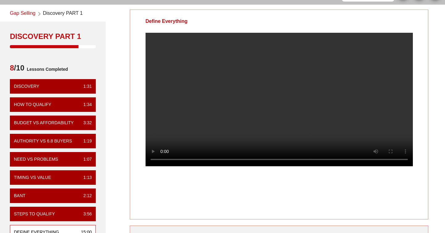
click at [274, 69] on video at bounding box center [278, 99] width 267 height 133
click at [271, 72] on video at bounding box center [278, 99] width 267 height 133
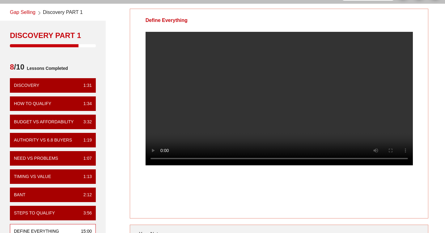
scroll to position [21, 0]
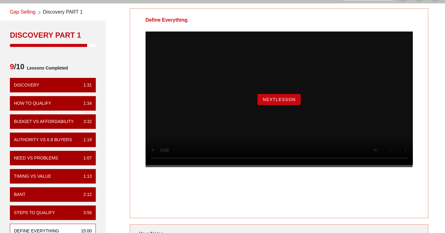
click at [286, 105] on button "NextLesson" at bounding box center [278, 99] width 43 height 11
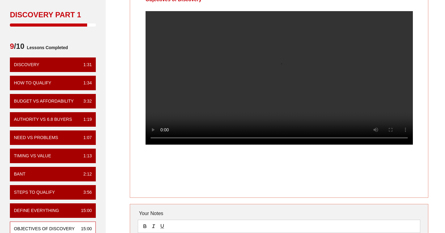
scroll to position [47, 0]
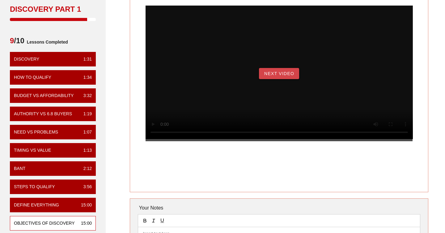
click at [272, 76] on span "Next Video" at bounding box center [279, 73] width 30 height 5
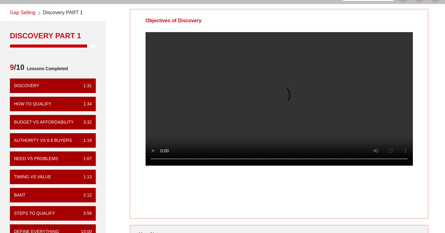
scroll to position [21, 0]
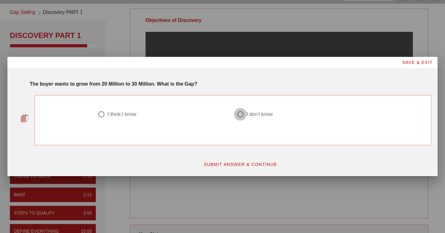
click at [241, 114] on div at bounding box center [240, 114] width 11 height 11
radio input "true"
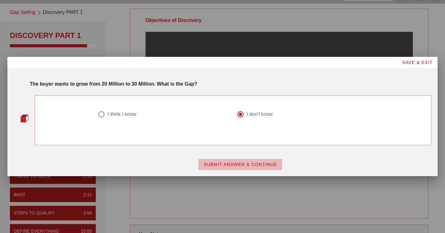
click at [221, 164] on span "SUBMIT ANSWER & CONTINUE" at bounding box center [240, 164] width 74 height 5
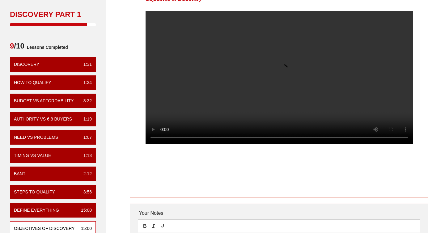
scroll to position [45, 0]
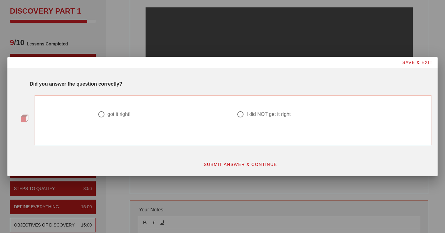
click at [244, 114] on div at bounding box center [240, 114] width 11 height 11
radio input "true"
click at [240, 163] on span "SUBMIT ANSWER & CONTINUE" at bounding box center [240, 164] width 74 height 5
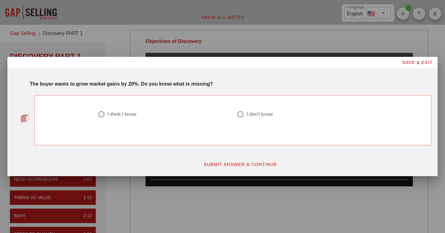
click at [119, 112] on div "I think I know" at bounding box center [121, 114] width 29 height 6
radio input "true"
click at [228, 162] on span "SUBMIT ANSWER & CONTINUE" at bounding box center [240, 164] width 74 height 5
click at [126, 114] on div "I got it right!" at bounding box center [120, 114] width 26 height 6
radio input "true"
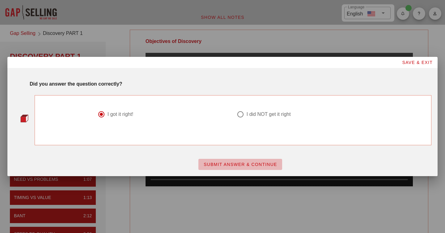
click at [205, 162] on span "SUBMIT ANSWER & CONTINUE" at bounding box center [240, 164] width 74 height 5
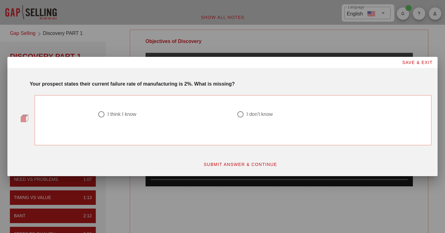
click at [128, 116] on div "I think I know" at bounding box center [121, 114] width 29 height 6
radio input "true"
click at [214, 166] on span "SUBMIT ANSWER & CONTINUE" at bounding box center [240, 164] width 74 height 5
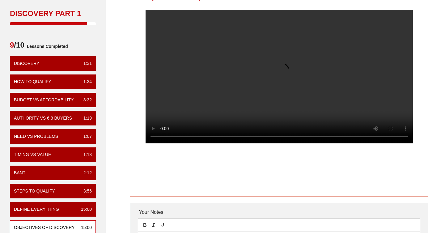
scroll to position [15, 0]
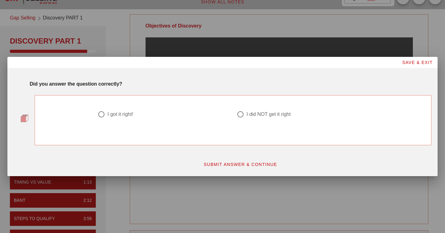
click at [127, 112] on div "I got it right!" at bounding box center [120, 114] width 26 height 6
radio input "true"
click at [220, 163] on span "SUBMIT ANSWER & CONTINUE" at bounding box center [240, 164] width 74 height 5
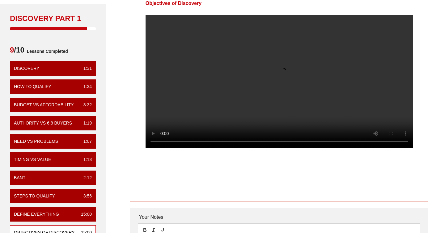
scroll to position [25, 0]
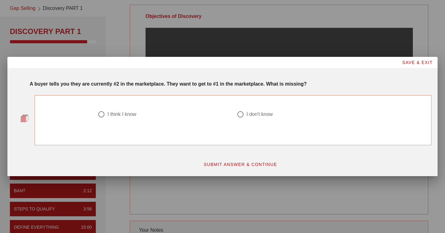
click at [109, 116] on div "I think I know" at bounding box center [121, 114] width 29 height 6
radio input "true"
click at [213, 164] on span "SUBMIT ANSWER & CONTINUE" at bounding box center [240, 164] width 74 height 5
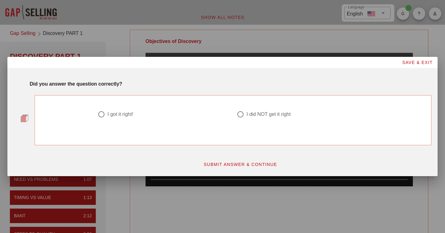
click at [123, 115] on div "I got it right!" at bounding box center [120, 114] width 26 height 6
radio input "true"
click at [224, 162] on span "SUBMIT ANSWER & CONTINUE" at bounding box center [240, 164] width 74 height 5
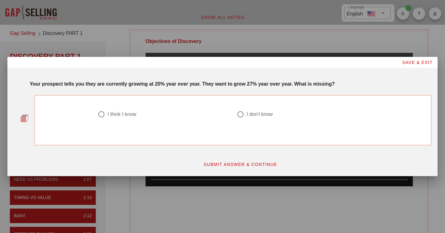
click at [126, 114] on div "I think I know" at bounding box center [121, 114] width 29 height 6
radio input "true"
click at [218, 161] on button "SUBMIT ANSWER & CONTINUE" at bounding box center [240, 164] width 84 height 11
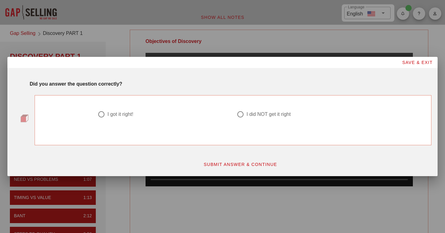
click at [271, 112] on div "I did NOT get it right" at bounding box center [268, 114] width 44 height 6
radio input "true"
click at [251, 162] on span "SUBMIT ANSWER & CONTINUE" at bounding box center [240, 164] width 74 height 5
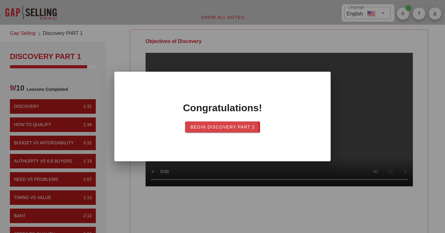
click at [243, 129] on span "Begin Discovery Part 2" at bounding box center [222, 126] width 65 height 5
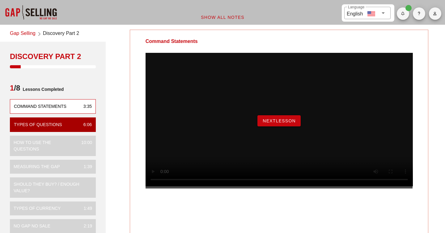
click at [282, 123] on span "NextLesson" at bounding box center [278, 120] width 33 height 5
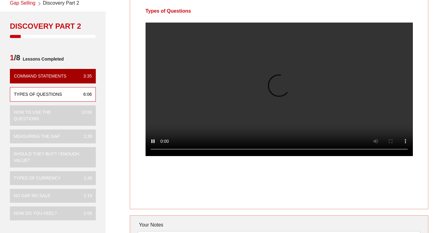
scroll to position [33, 0]
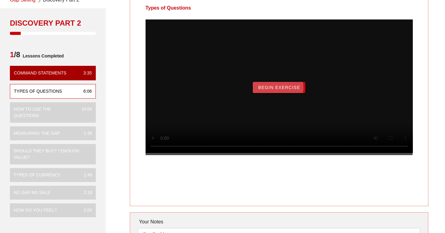
click at [272, 90] on span "Begin Exercise" at bounding box center [279, 87] width 42 height 5
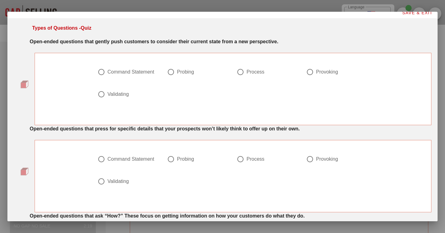
scroll to position [8, 0]
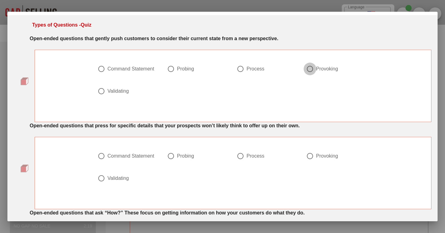
click at [310, 69] on div at bounding box center [310, 69] width 11 height 11
radio input "true"
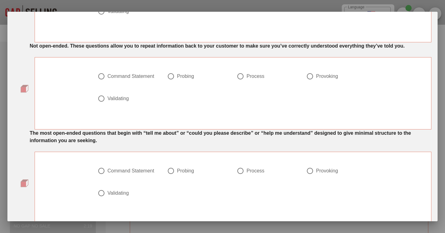
scroll to position [225, 0]
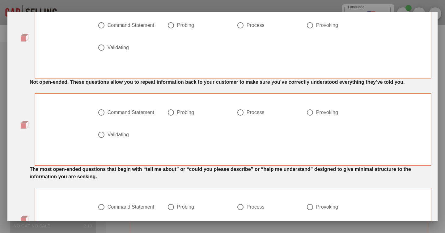
click at [129, 138] on div "Validating" at bounding box center [117, 135] width 21 height 6
radio input "true"
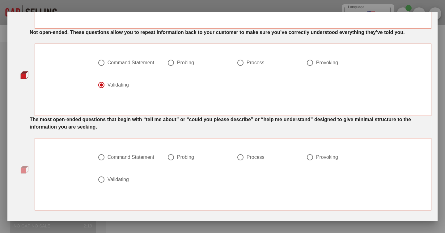
scroll to position [277, 0]
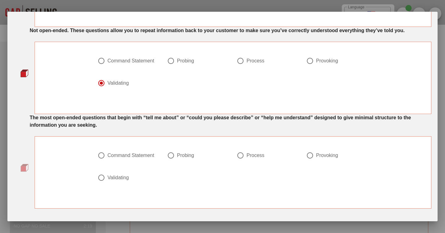
click at [127, 158] on div "Command Statement" at bounding box center [130, 155] width 47 height 6
radio input "true"
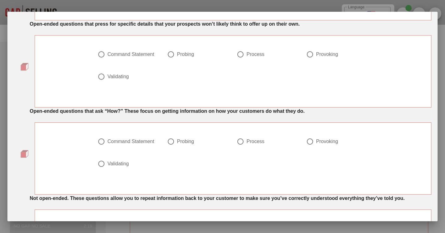
scroll to position [114, 0]
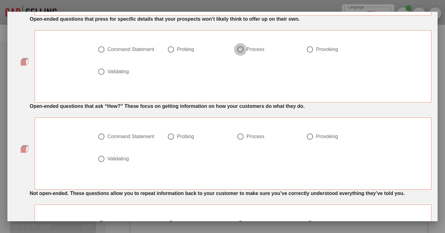
click at [242, 51] on div at bounding box center [240, 49] width 11 height 11
radio input "true"
click at [242, 135] on div at bounding box center [240, 136] width 11 height 11
radio input "true"
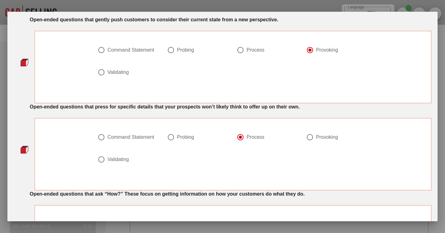
scroll to position [0, 0]
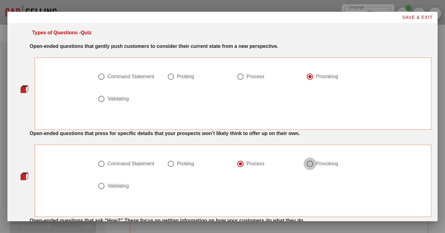
click at [308, 164] on div at bounding box center [310, 163] width 11 height 11
radio input "false"
radio input "true"
click at [179, 162] on div "Probing" at bounding box center [185, 164] width 17 height 6
radio input "true"
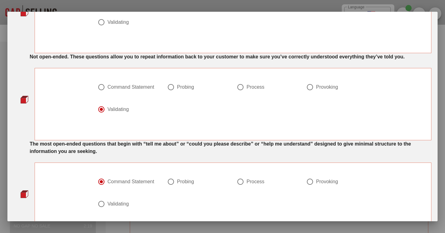
scroll to position [302, 0]
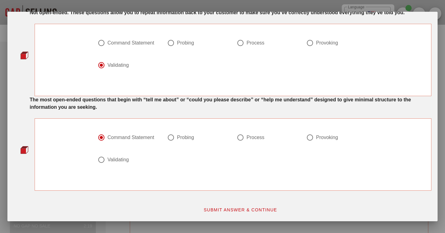
click at [206, 209] on span "SUBMIT ANSWER & CONTINUE" at bounding box center [240, 209] width 74 height 5
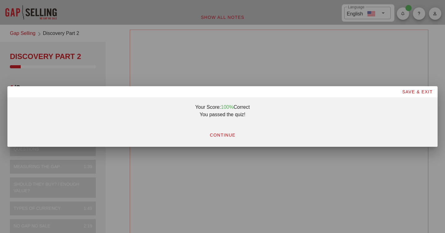
scroll to position [0, 0]
click at [228, 139] on button "CONTINUE" at bounding box center [222, 134] width 36 height 11
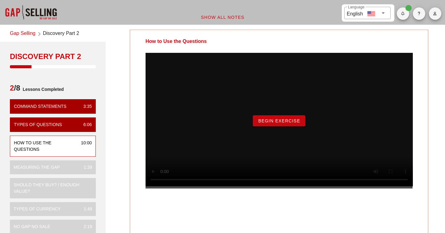
click at [282, 125] on button "Begin Exercise" at bounding box center [279, 120] width 52 height 11
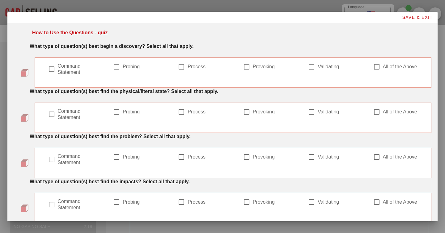
click at [75, 69] on label "Command Statement" at bounding box center [78, 69] width 41 height 12
checkbox input "true"
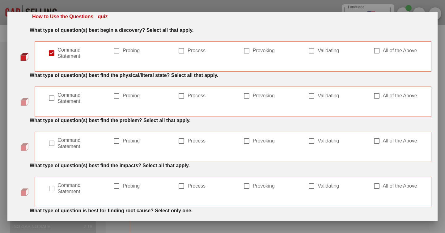
scroll to position [17, 0]
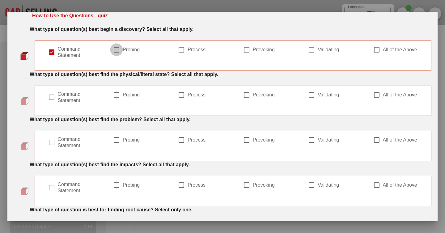
click at [119, 50] on div at bounding box center [116, 49] width 11 height 11
click at [117, 53] on div at bounding box center [116, 49] width 11 height 11
checkbox input "false"
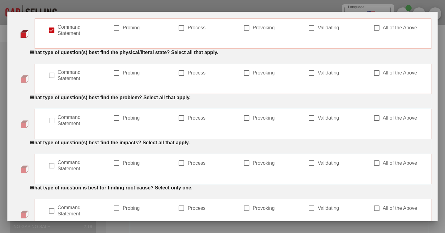
scroll to position [41, 0]
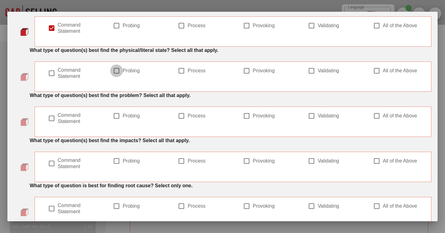
click at [117, 68] on div at bounding box center [116, 70] width 11 height 11
checkbox input "true"
click at [183, 69] on div at bounding box center [181, 70] width 11 height 11
checkbox input "true"
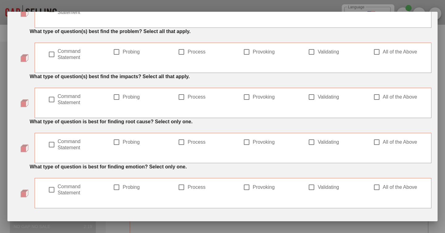
scroll to position [104, 0]
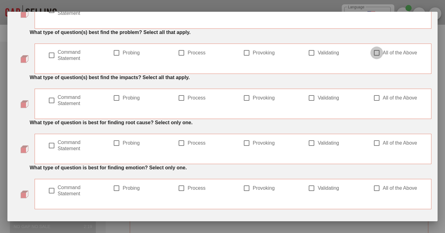
click at [373, 52] on div at bounding box center [376, 53] width 11 height 11
checkbox input "true"
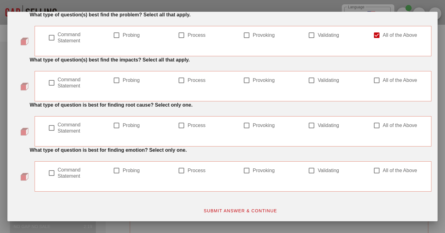
scroll to position [123, 0]
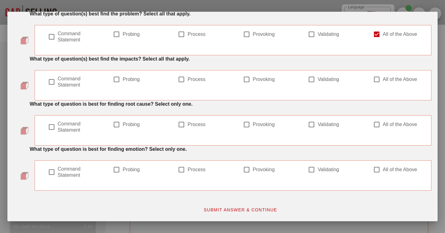
click at [253, 79] on label "Provoking" at bounding box center [273, 79] width 41 height 6
checkbox input "true"
click at [137, 78] on label "Probing" at bounding box center [143, 79] width 41 height 6
checkbox input "true"
click at [323, 127] on label "Validating" at bounding box center [337, 124] width 41 height 6
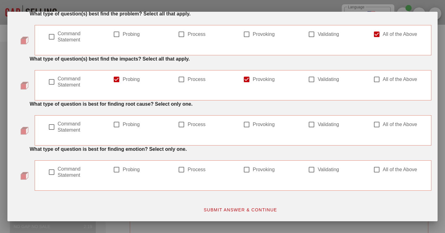
checkbox input "true"
click at [316, 166] on div "Validating" at bounding box center [333, 169] width 51 height 7
checkbox input "true"
click at [317, 126] on label "Validating" at bounding box center [337, 124] width 41 height 6
checkbox input "false"
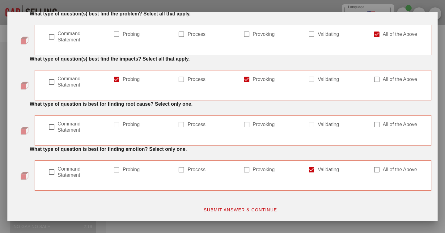
click at [190, 125] on label "Process" at bounding box center [207, 124] width 41 height 6
checkbox input "true"
click at [140, 123] on label "Probing" at bounding box center [143, 124] width 41 height 6
checkbox input "true"
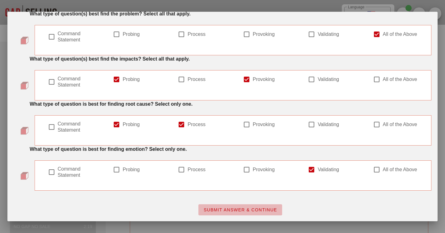
click at [209, 207] on span "SUBMIT ANSWER & CONTINUE" at bounding box center [240, 209] width 74 height 5
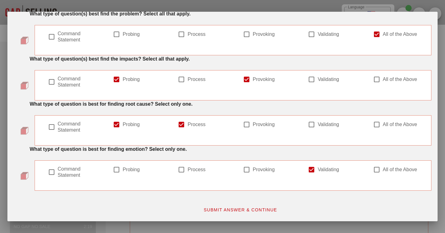
scroll to position [0, 0]
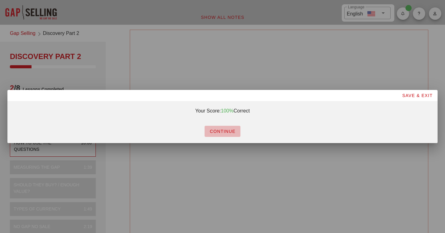
click at [218, 132] on span "CONTINUE" at bounding box center [222, 131] width 26 height 5
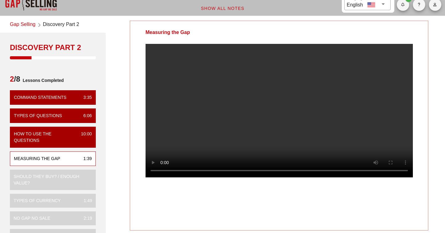
scroll to position [13, 0]
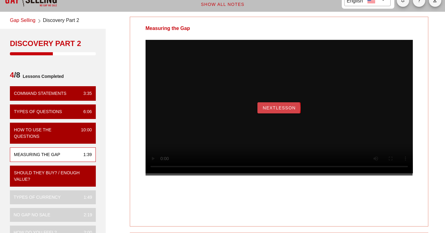
click at [278, 110] on span "NextLesson" at bounding box center [278, 107] width 33 height 5
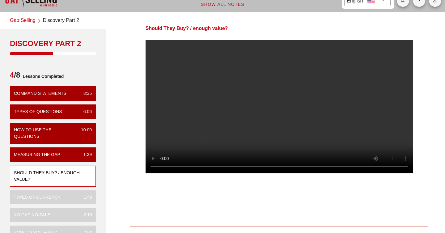
scroll to position [0, 0]
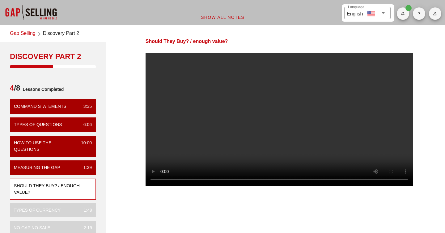
click at [204, 89] on video at bounding box center [278, 119] width 267 height 133
click at [304, 100] on video at bounding box center [278, 119] width 267 height 133
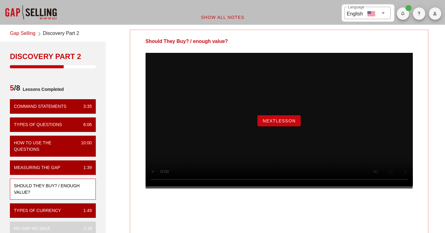
click at [279, 123] on span "NextLesson" at bounding box center [278, 120] width 33 height 5
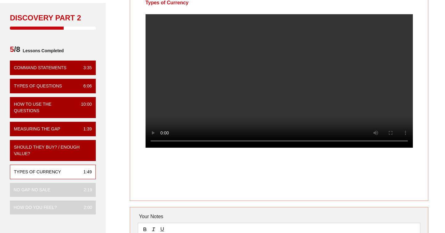
scroll to position [37, 0]
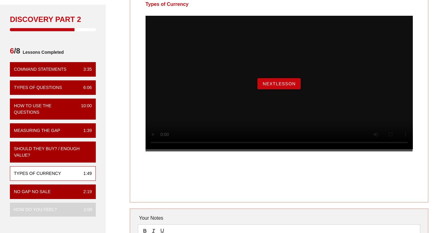
click at [280, 86] on span "NextLesson" at bounding box center [278, 83] width 33 height 5
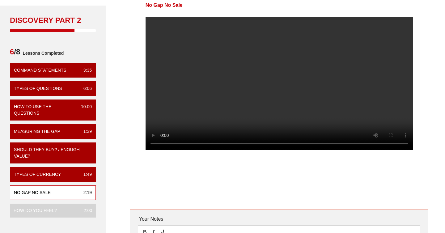
scroll to position [32, 0]
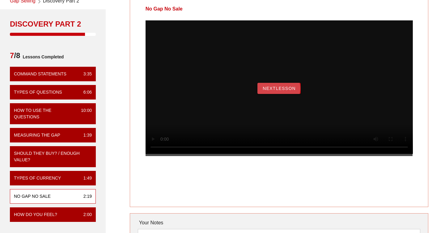
click at [275, 94] on button "NextLesson" at bounding box center [278, 88] width 43 height 11
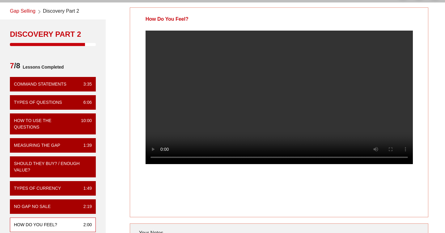
scroll to position [22, 0]
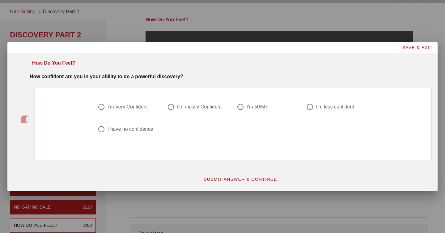
click at [217, 105] on div "I'm mostly Confident" at bounding box center [199, 107] width 44 height 6
radio input "true"
click at [248, 177] on span "SUBMIT ANSWER & CONTINUE" at bounding box center [240, 179] width 74 height 5
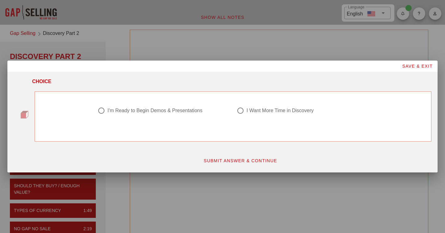
click at [182, 107] on div "I'm Ready to Begin Demos & Presentations" at bounding box center [154, 110] width 95 height 6
radio input "true"
click at [224, 163] on span "SUBMIT ANSWER & CONTINUE" at bounding box center [240, 160] width 74 height 5
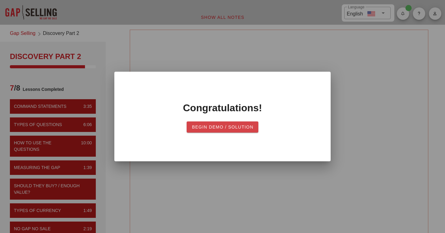
click at [205, 124] on span "Begin Demo / Solution" at bounding box center [222, 126] width 62 height 5
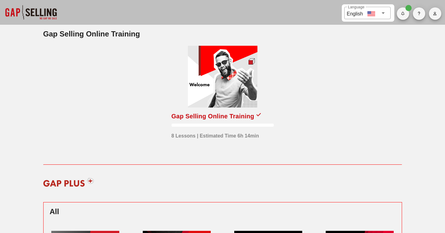
click at [183, 117] on div "Gap Selling Online Training" at bounding box center [212, 116] width 83 height 10
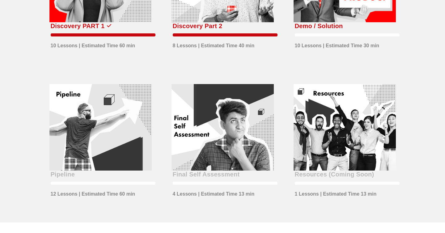
scroll to position [258, 0]
